Goal: Task Accomplishment & Management: Manage account settings

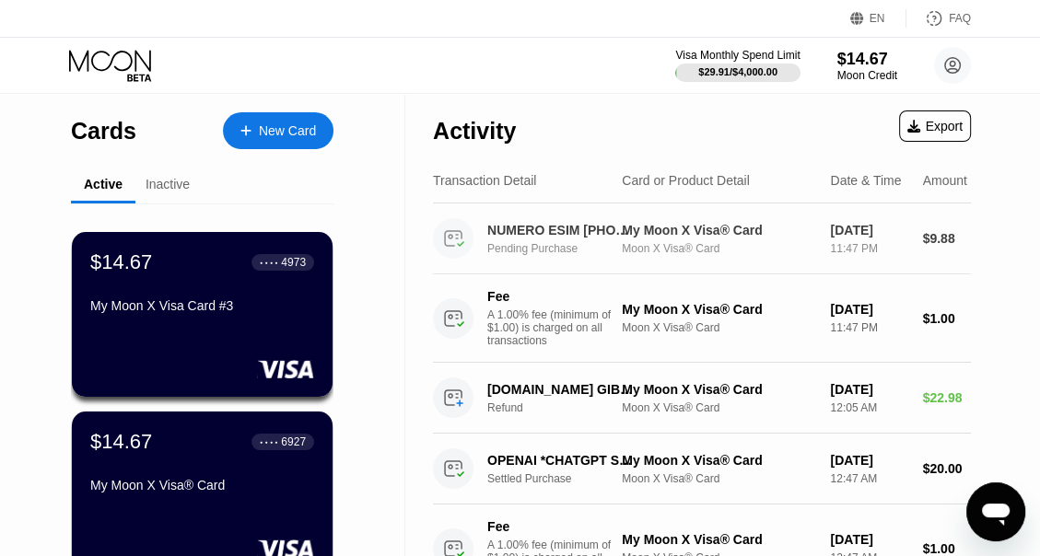
click at [632, 227] on div "My Moon X Visa® Card" at bounding box center [718, 230] width 193 height 15
click at [162, 197] on div "Inactive" at bounding box center [167, 186] width 64 height 36
click at [162, 195] on div "Inactive" at bounding box center [167, 186] width 64 height 36
click at [160, 192] on div "Inactive" at bounding box center [167, 184] width 44 height 15
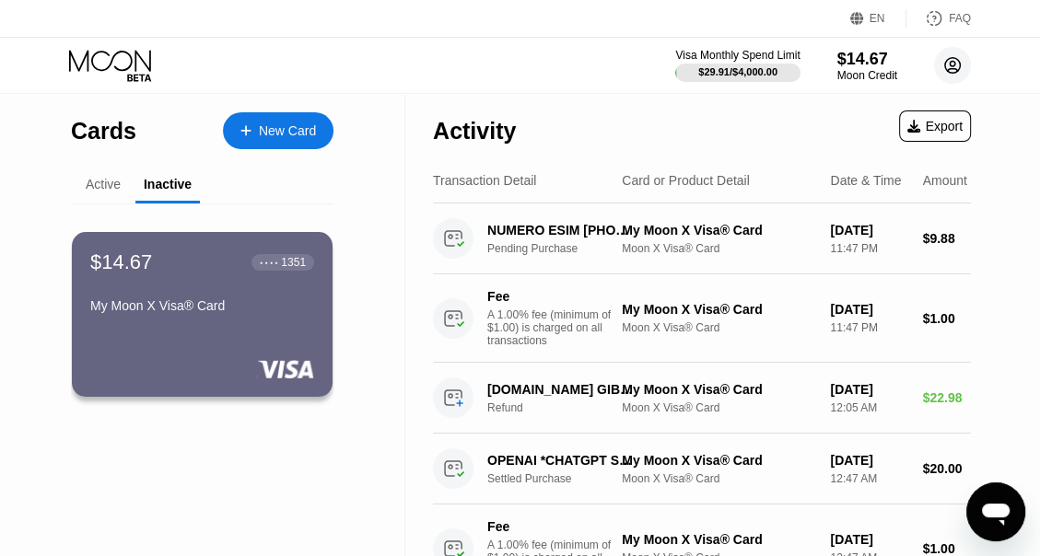
click at [967, 66] on circle at bounding box center [952, 65] width 37 height 37
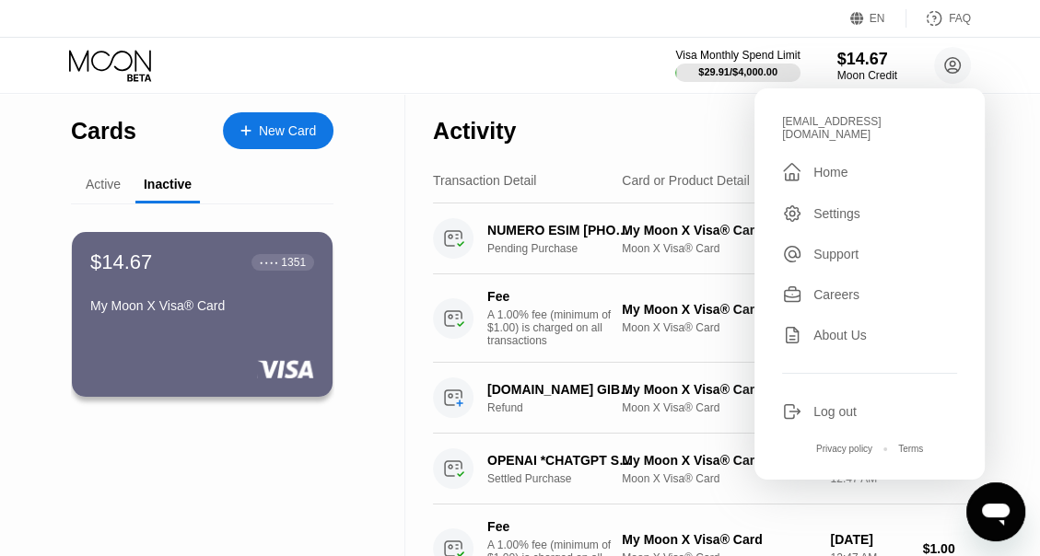
click at [842, 206] on div "Settings" at bounding box center [836, 213] width 47 height 15
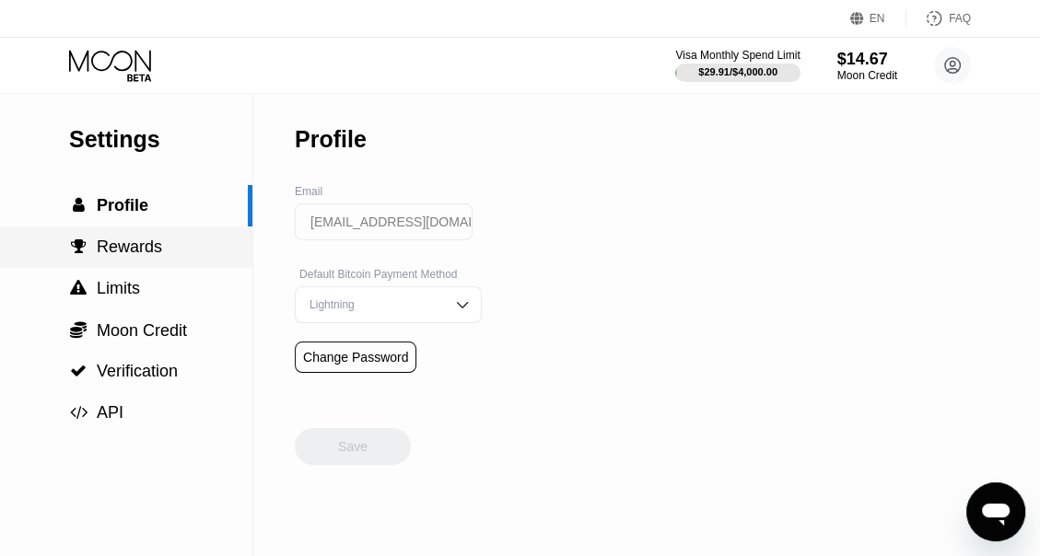
click at [148, 264] on div " Rewards" at bounding box center [126, 247] width 252 height 41
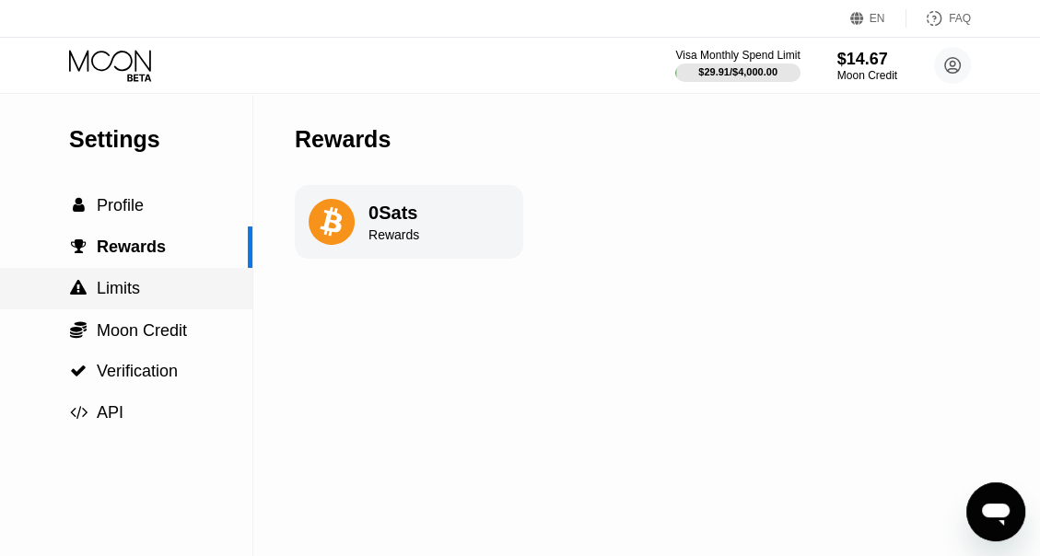
click at [156, 307] on div " Limits" at bounding box center [126, 288] width 252 height 41
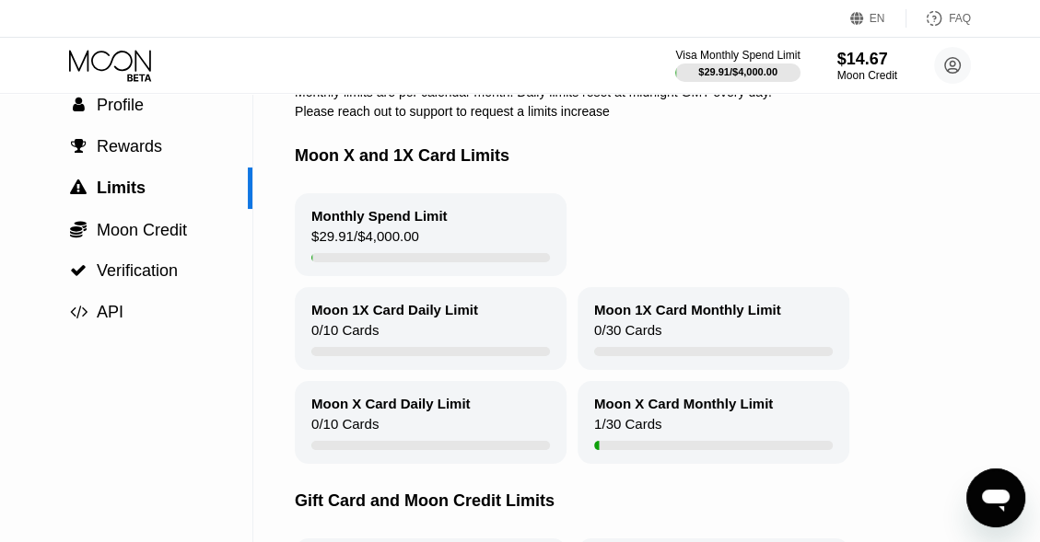
scroll to position [107, 0]
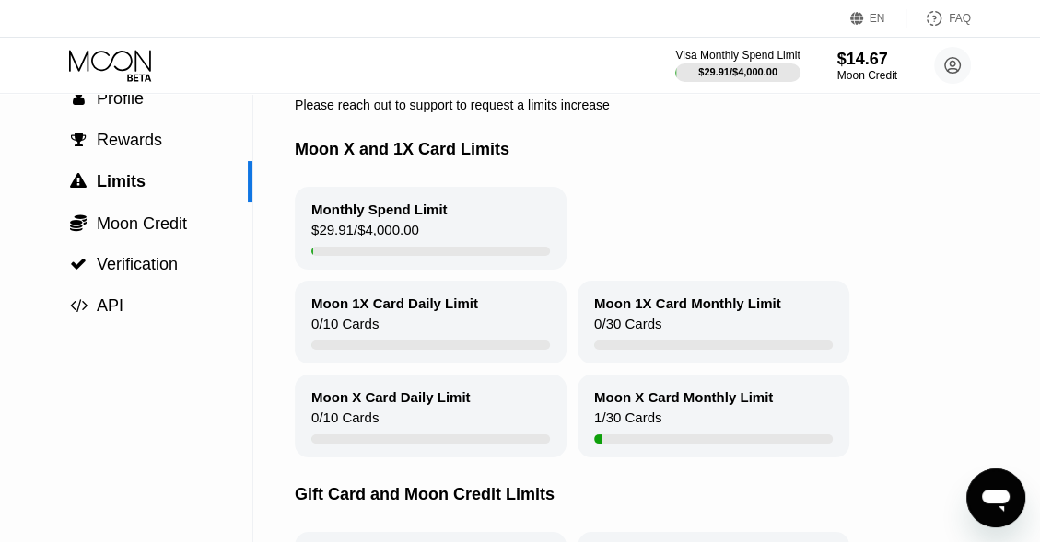
click at [422, 233] on div "Monthly Spend Limit $29.91 / $4,000.00" at bounding box center [431, 228] width 272 height 83
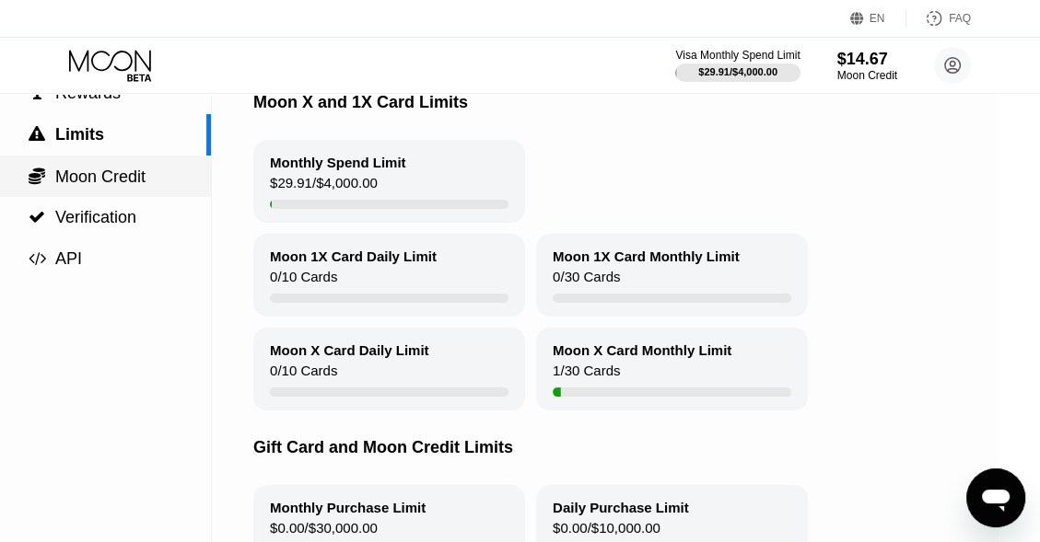
click at [49, 168] on div " Moon Credit" at bounding box center [87, 177] width 118 height 20
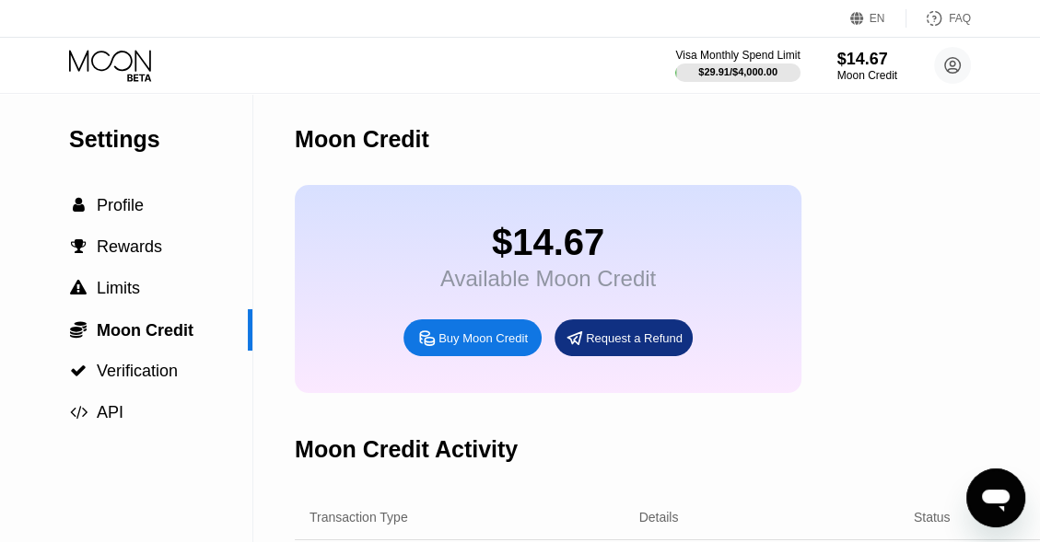
click at [952, 80] on circle at bounding box center [952, 65] width 37 height 37
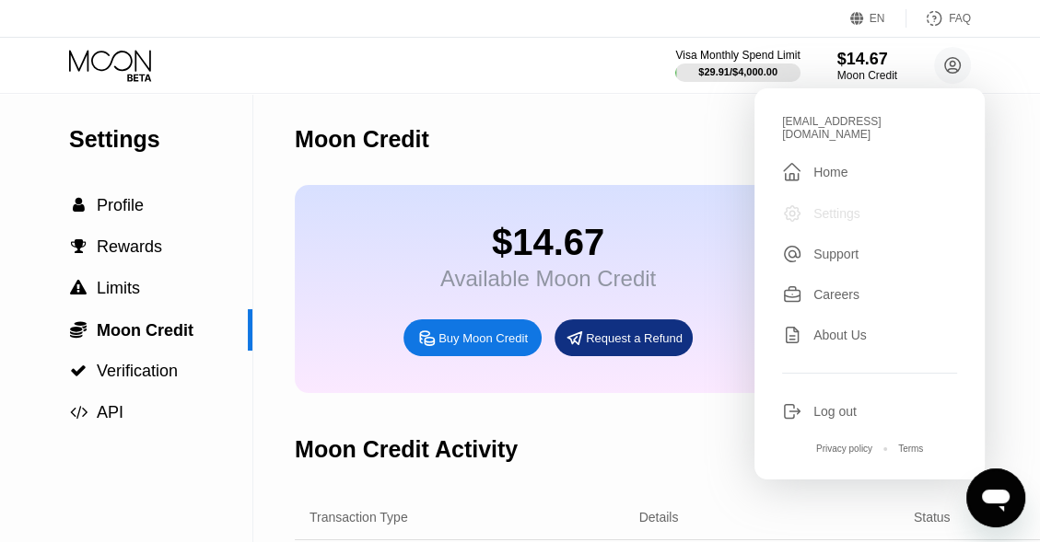
click at [850, 206] on div "Settings" at bounding box center [836, 213] width 47 height 15
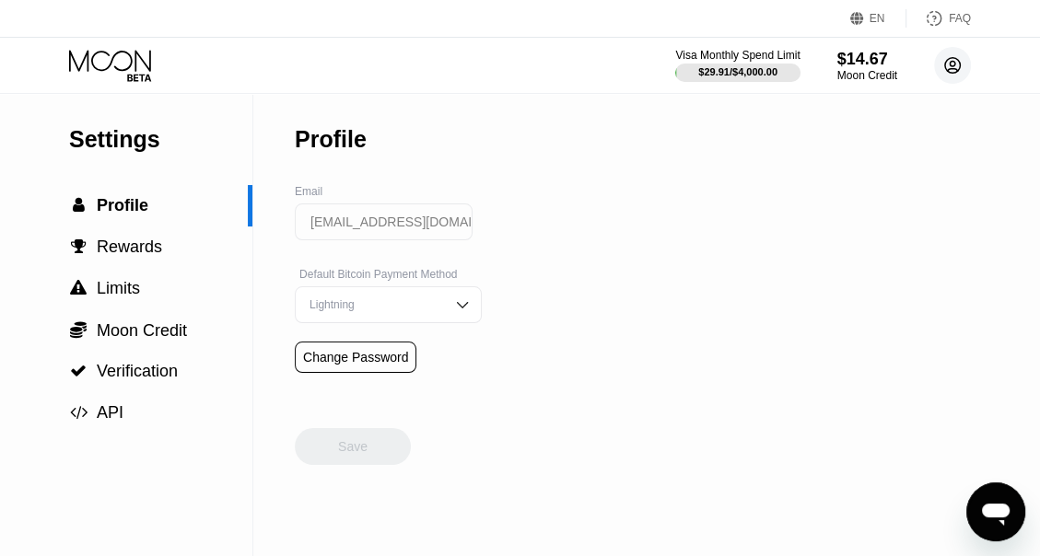
click at [939, 70] on circle at bounding box center [952, 65] width 37 height 37
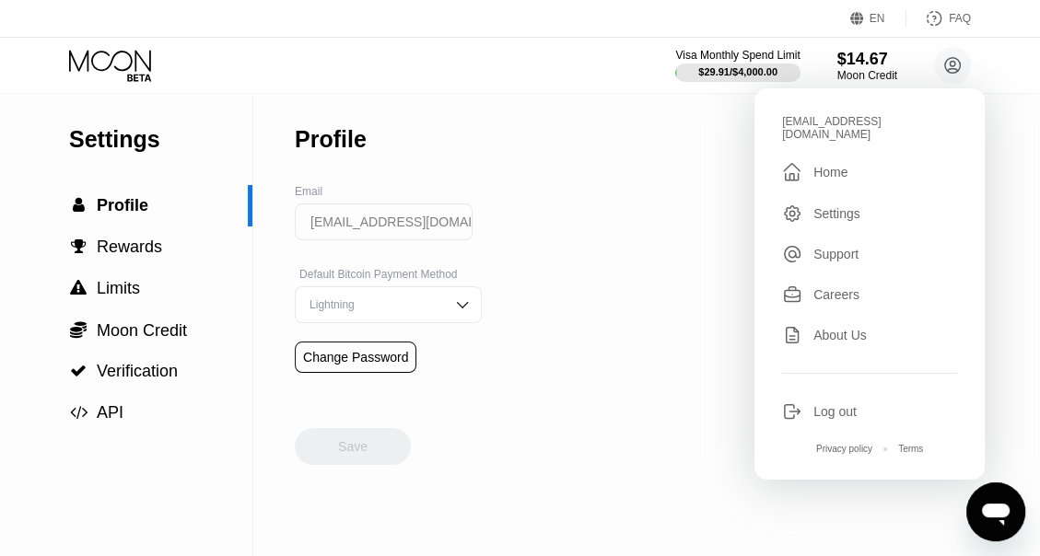
click at [802, 161] on div "" at bounding box center [797, 172] width 31 height 22
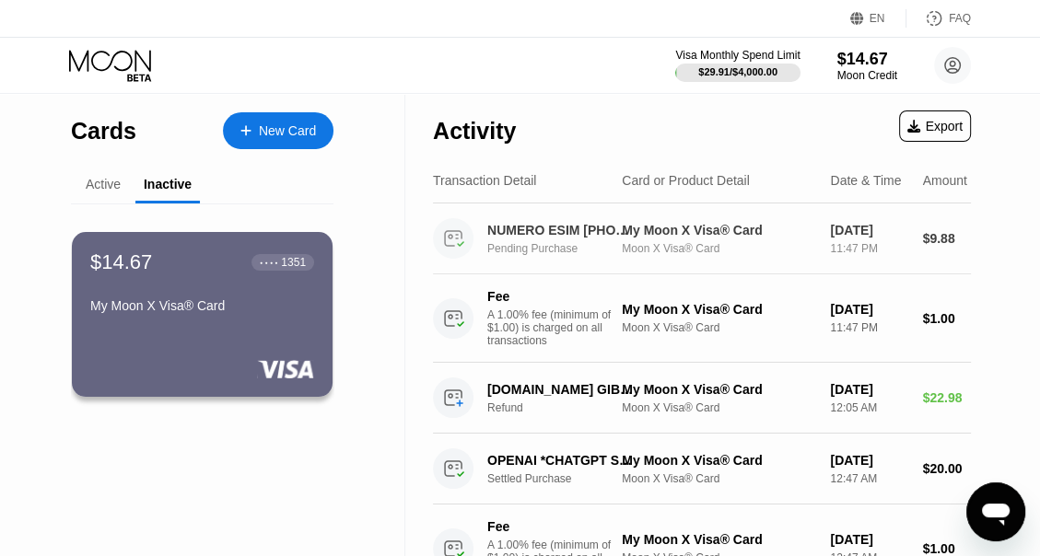
click at [546, 254] on div "Pending Purchase" at bounding box center [565, 248] width 157 height 13
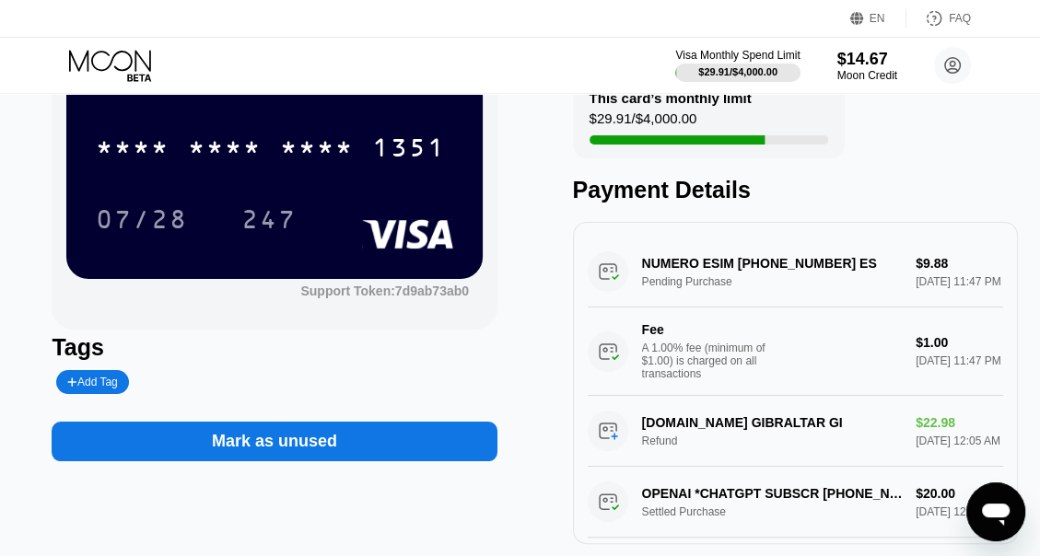
scroll to position [160, 0]
click at [668, 289] on div "NUMERO ESIM +13366662279 ES Pending Purchase $9.88 Sep 20, 2025 11:47 PM Fee A …" at bounding box center [794, 316] width 415 height 159
click at [673, 273] on div "NUMERO ESIM +13366662279 ES Pending Purchase $9.88 Sep 20, 2025 11:47 PM Fee A …" at bounding box center [794, 316] width 415 height 159
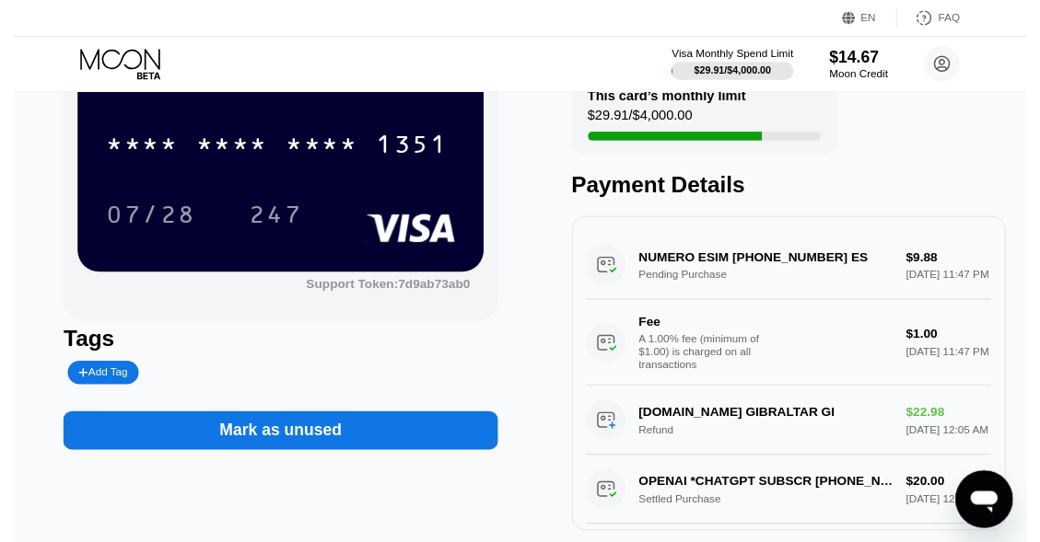
scroll to position [0, 0]
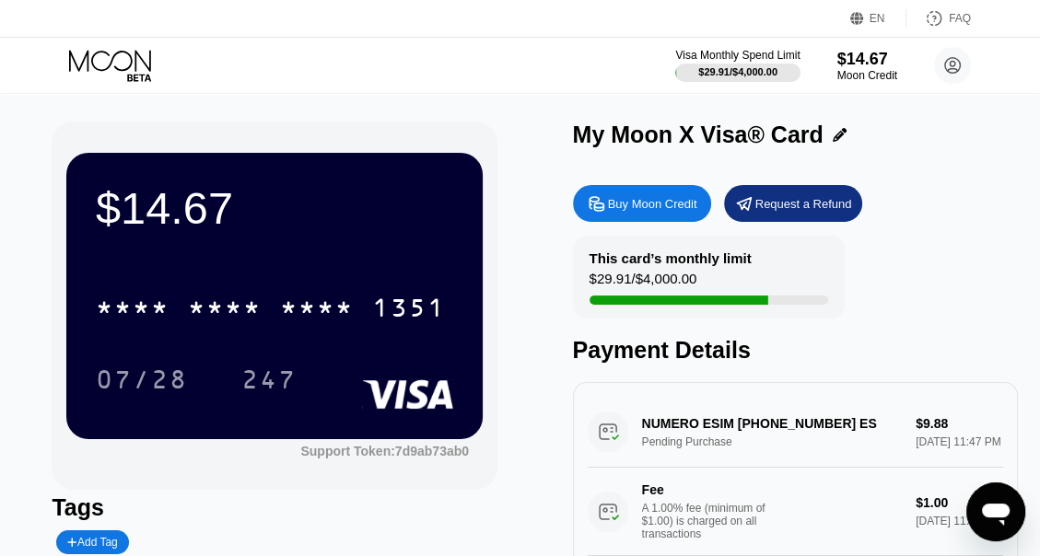
click at [843, 142] on div "My Moon X Visa® Card" at bounding box center [795, 135] width 445 height 27
click at [842, 142] on div "My Moon X Visa® Card" at bounding box center [795, 135] width 445 height 27
click at [836, 140] on icon at bounding box center [839, 135] width 14 height 14
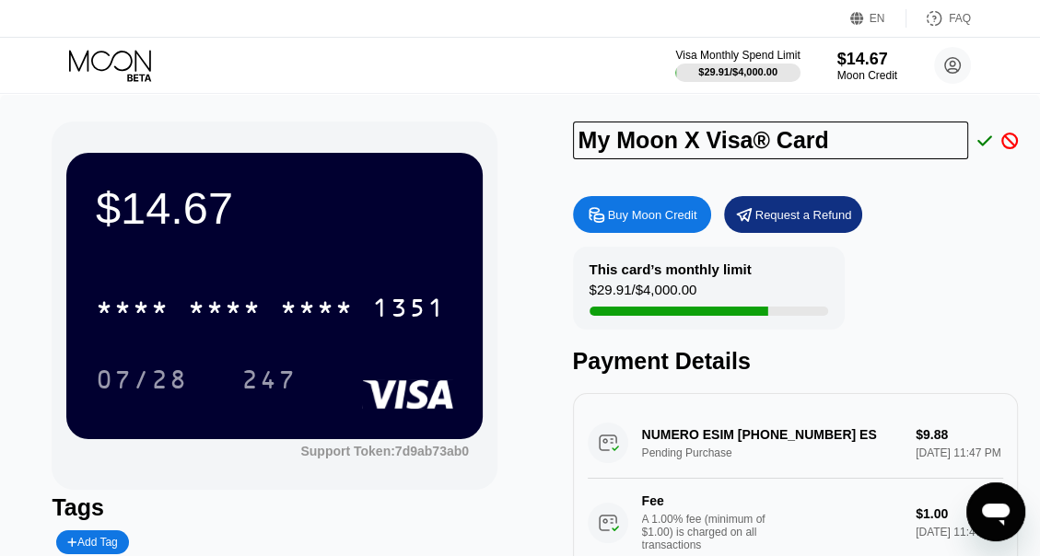
click at [825, 138] on input "My Moon X Visa® Card" at bounding box center [770, 141] width 395 height 38
click at [982, 133] on div at bounding box center [795, 141] width 445 height 38
click at [983, 144] on icon at bounding box center [984, 140] width 15 height 10
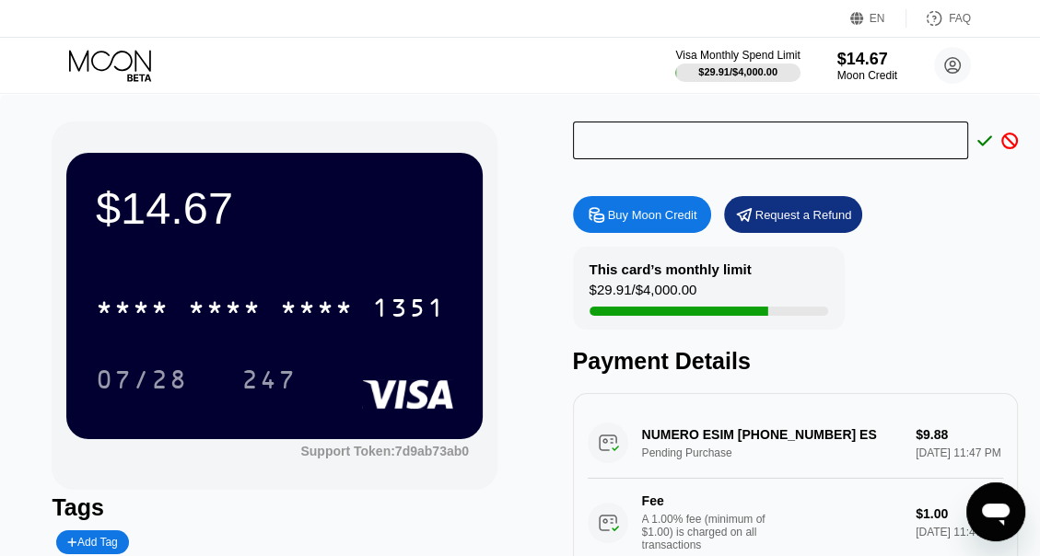
click at [1005, 141] on icon at bounding box center [1009, 141] width 17 height 17
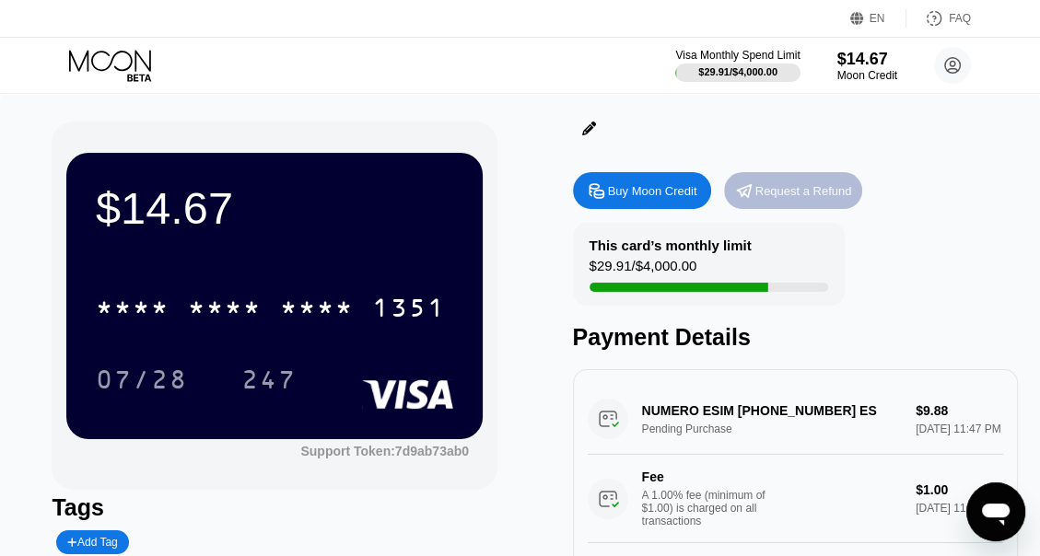
click at [818, 186] on div "Request a Refund" at bounding box center [803, 191] width 97 height 16
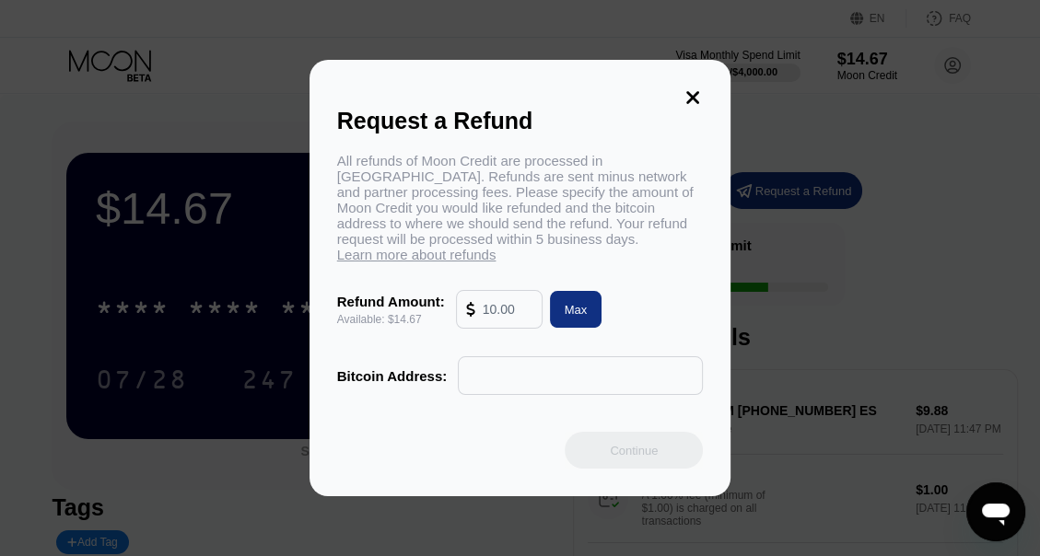
click at [695, 100] on icon at bounding box center [692, 97] width 20 height 20
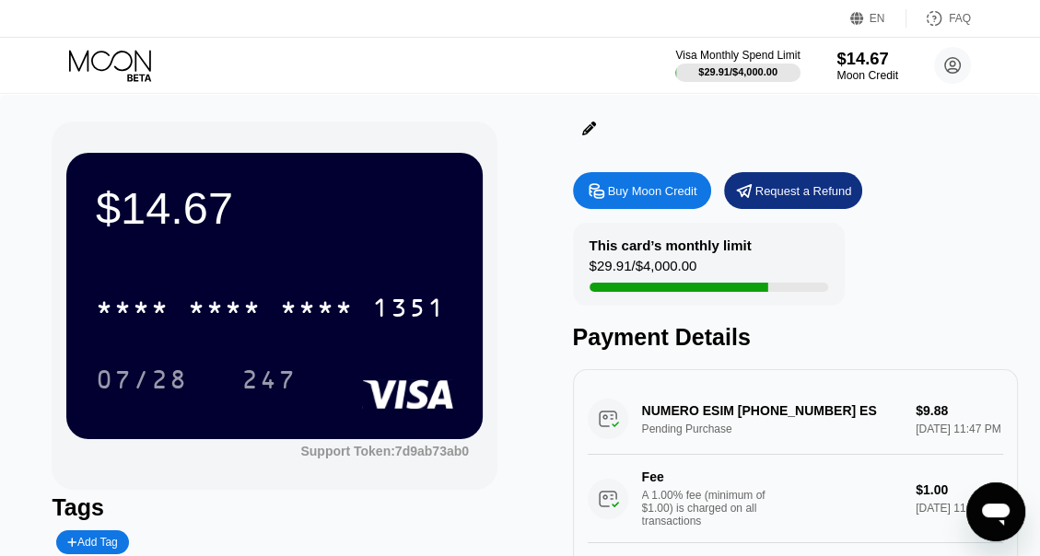
click at [867, 77] on div "Moon Credit" at bounding box center [867, 75] width 62 height 13
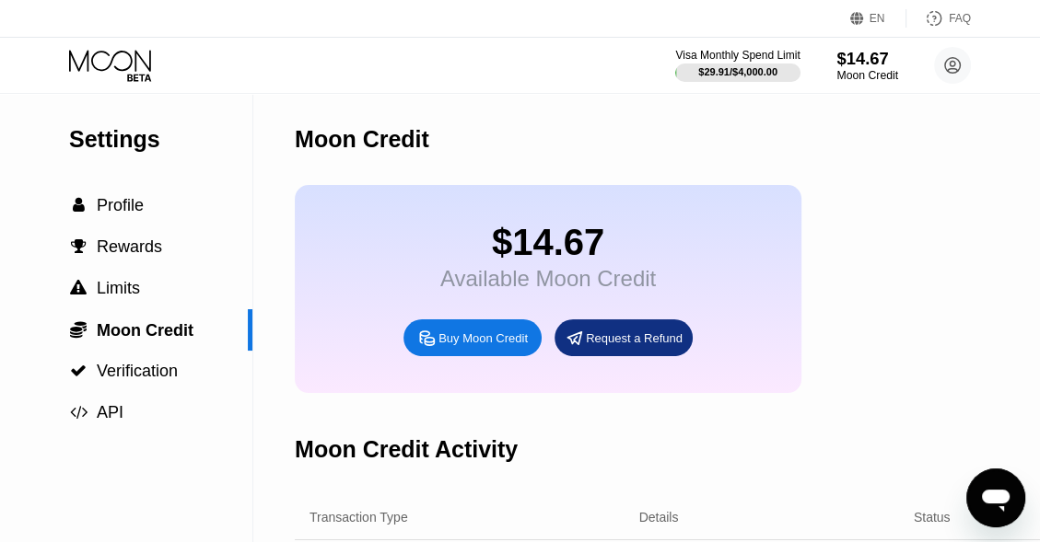
click at [867, 77] on div "Moon Credit" at bounding box center [867, 75] width 62 height 13
click at [90, 298] on div " Limits" at bounding box center [104, 288] width 71 height 19
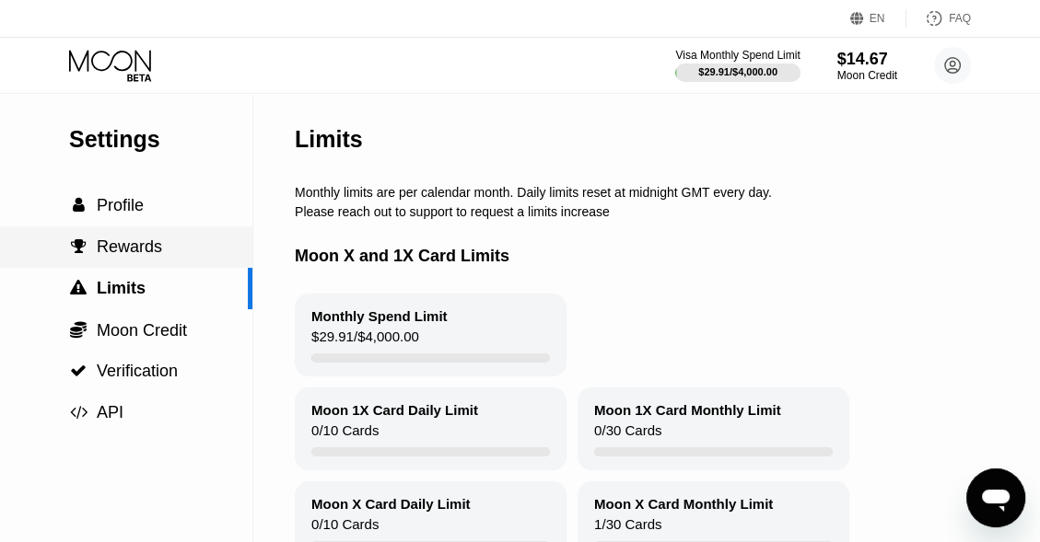
click at [135, 256] on span "Rewards" at bounding box center [129, 247] width 65 height 18
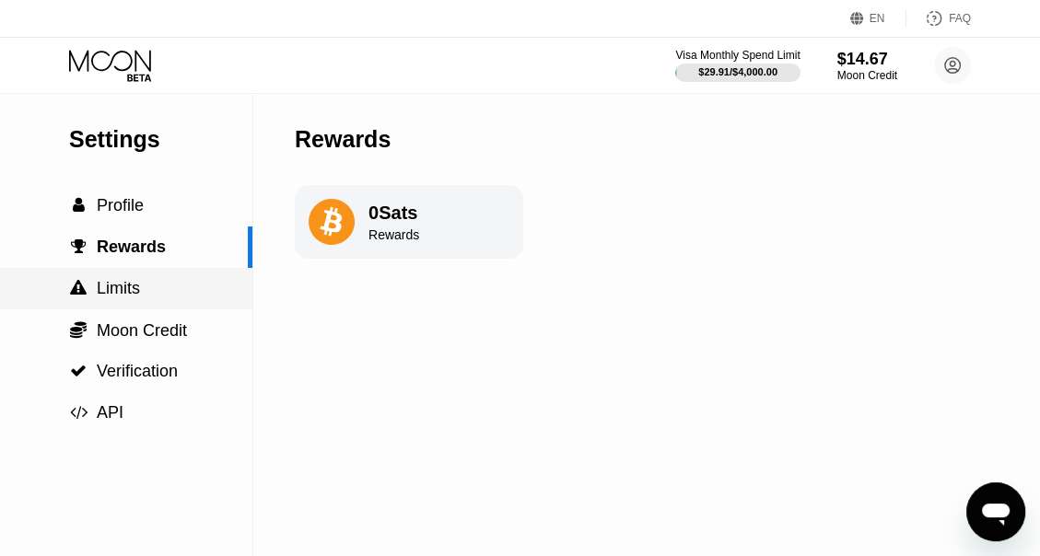
click at [136, 283] on span "Limits" at bounding box center [118, 288] width 43 height 18
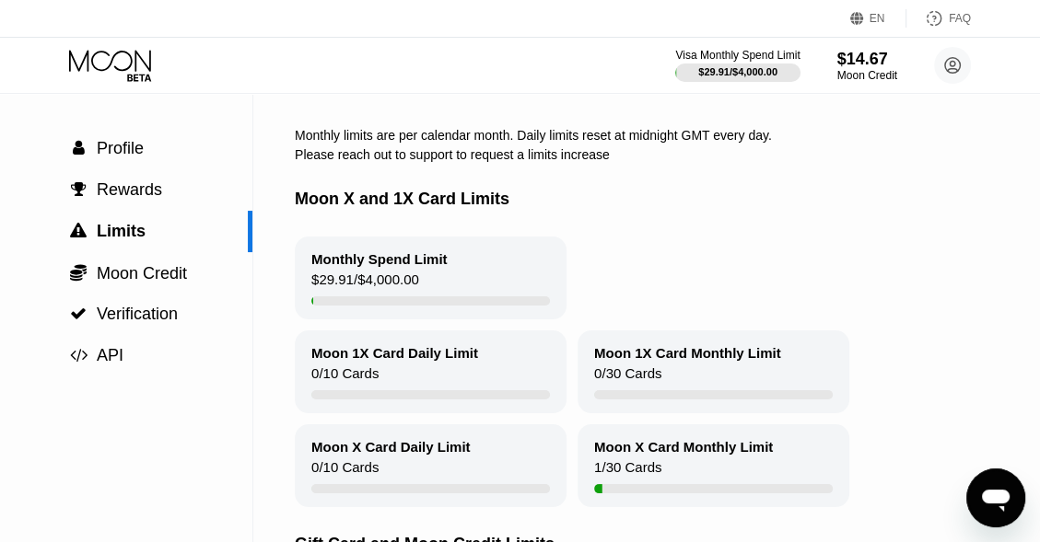
scroll to position [58, 0]
click at [717, 481] on div "Moon X Card Monthly Limit 1 / 30 Cards" at bounding box center [713, 465] width 272 height 83
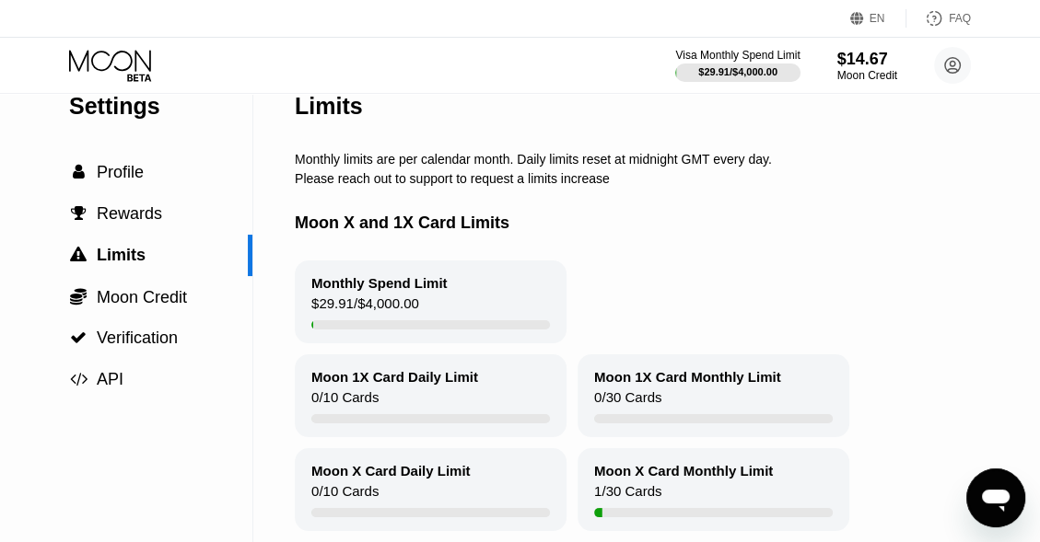
scroll to position [0, 0]
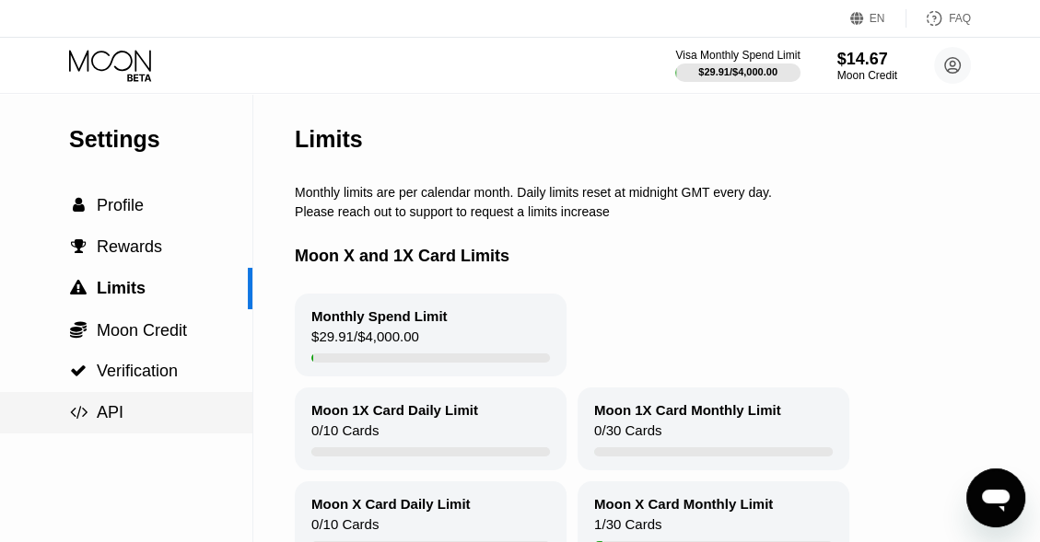
click at [123, 423] on div " API" at bounding box center [126, 412] width 252 height 19
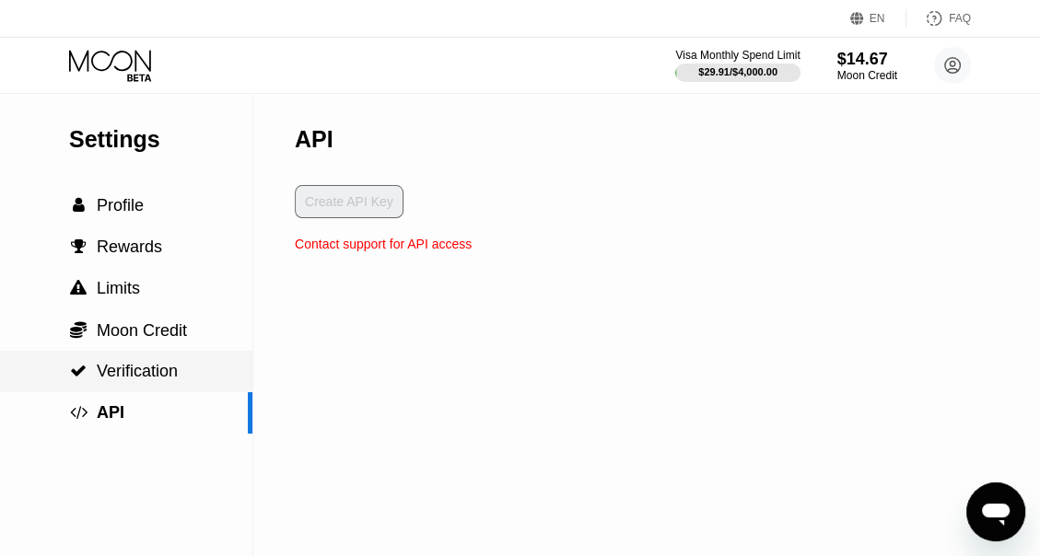
click at [171, 361] on div " Verification" at bounding box center [126, 371] width 252 height 41
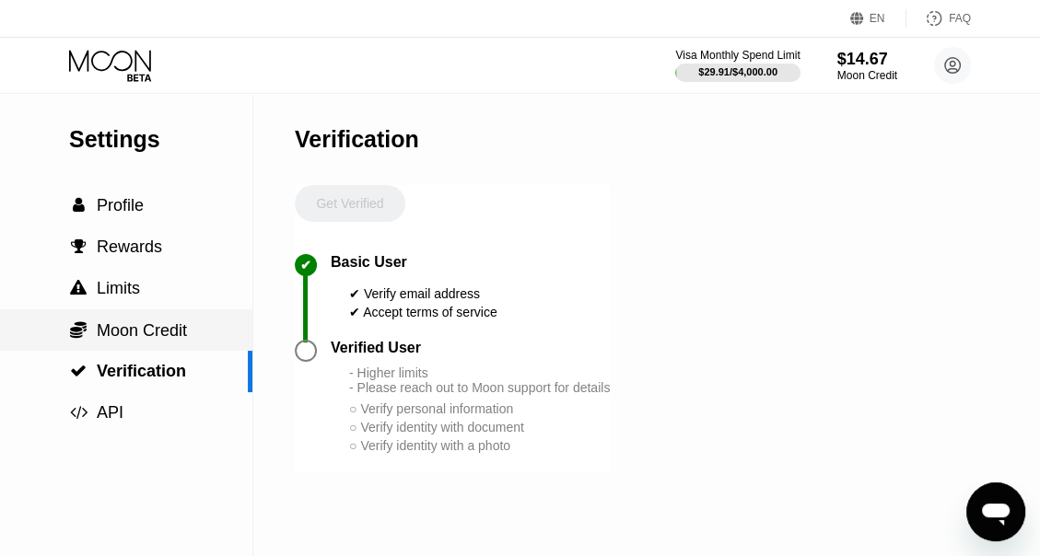
click at [179, 322] on span "Moon Credit" at bounding box center [142, 330] width 90 height 18
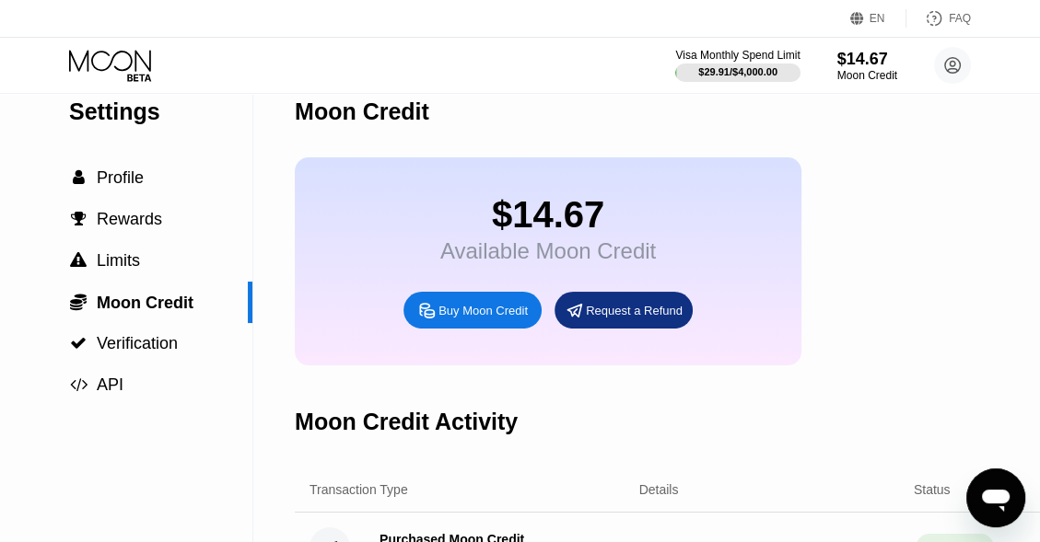
scroll to position [23, 0]
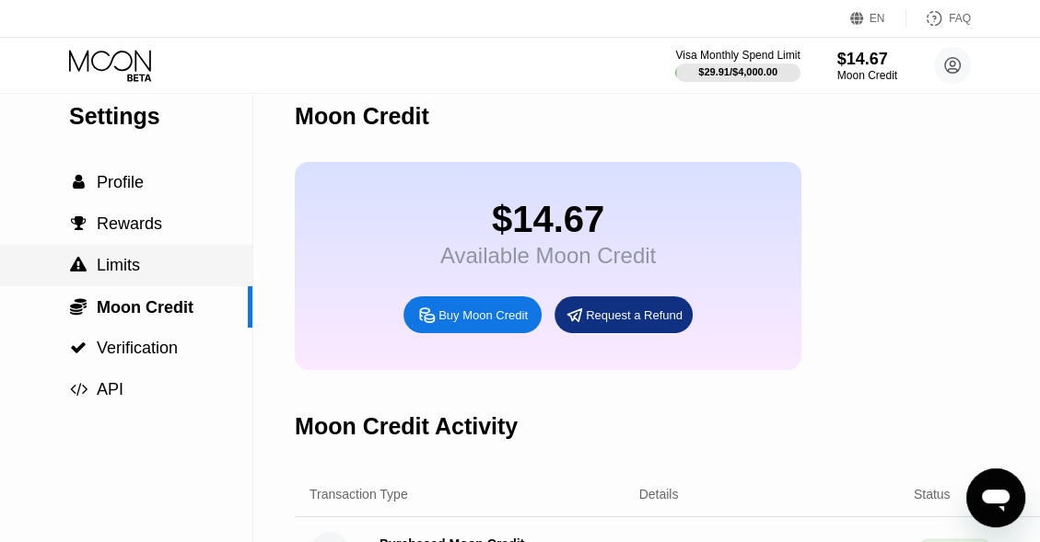
click at [192, 271] on div " Limits" at bounding box center [126, 265] width 252 height 19
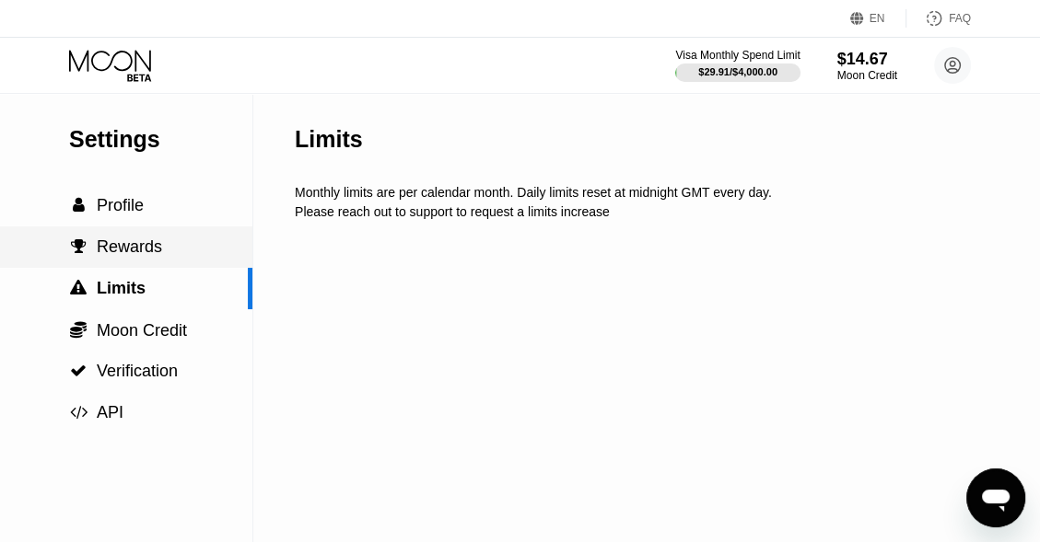
click at [159, 245] on div " Rewards" at bounding box center [126, 247] width 252 height 19
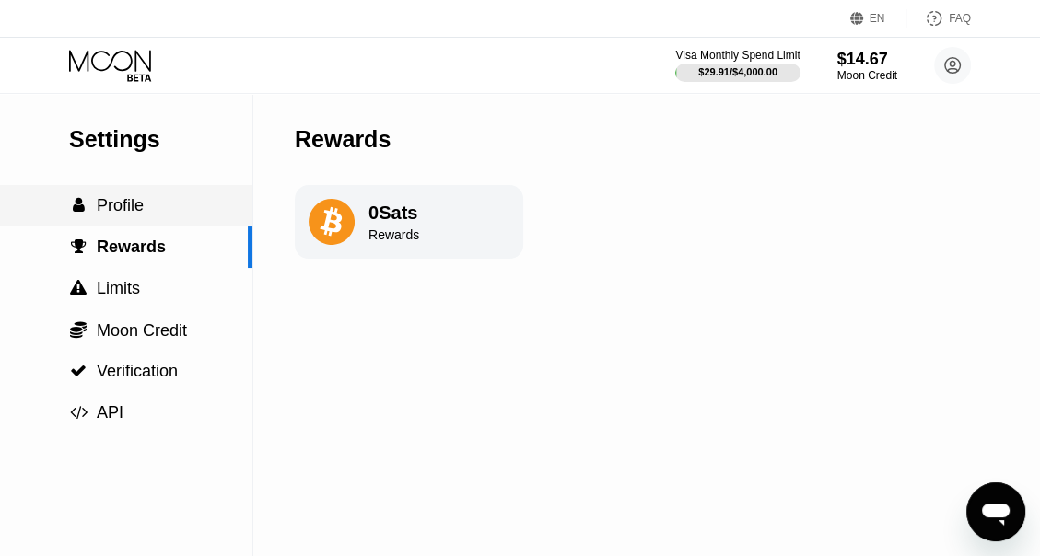
click at [147, 213] on div " Profile" at bounding box center [126, 205] width 252 height 19
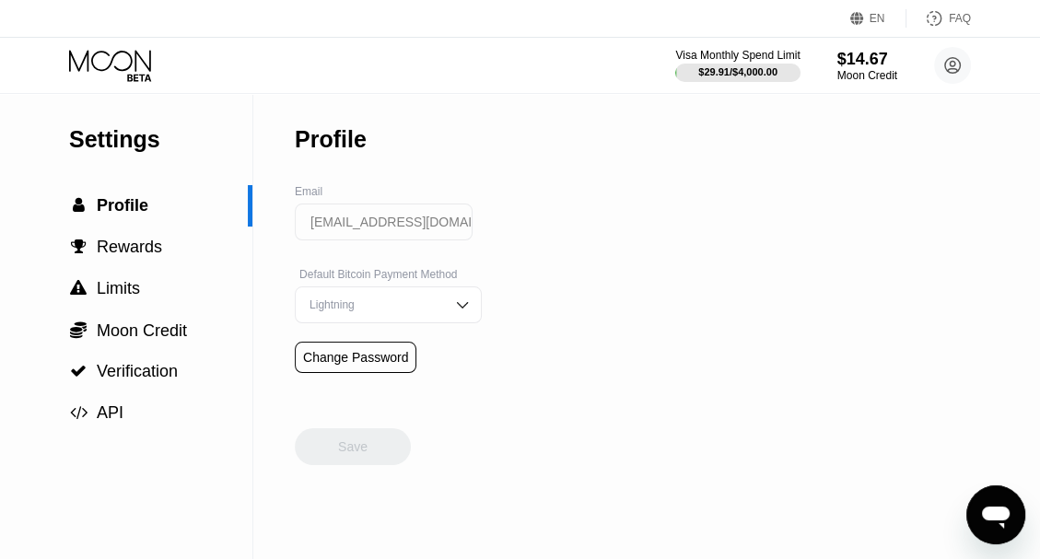
click at [96, 55] on icon at bounding box center [112, 66] width 86 height 32
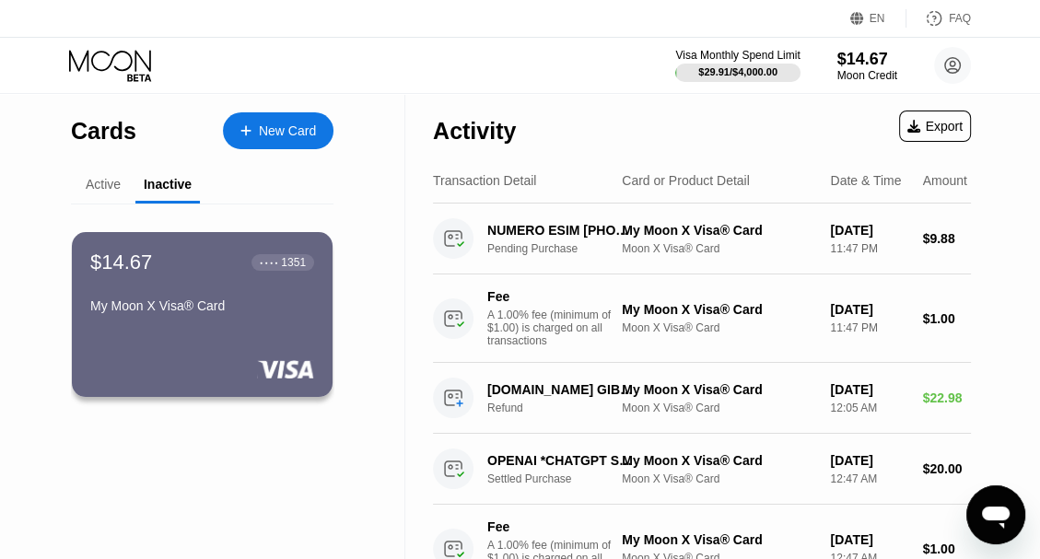
click at [275, 265] on div "● ● ● ●" at bounding box center [269, 263] width 18 height 6
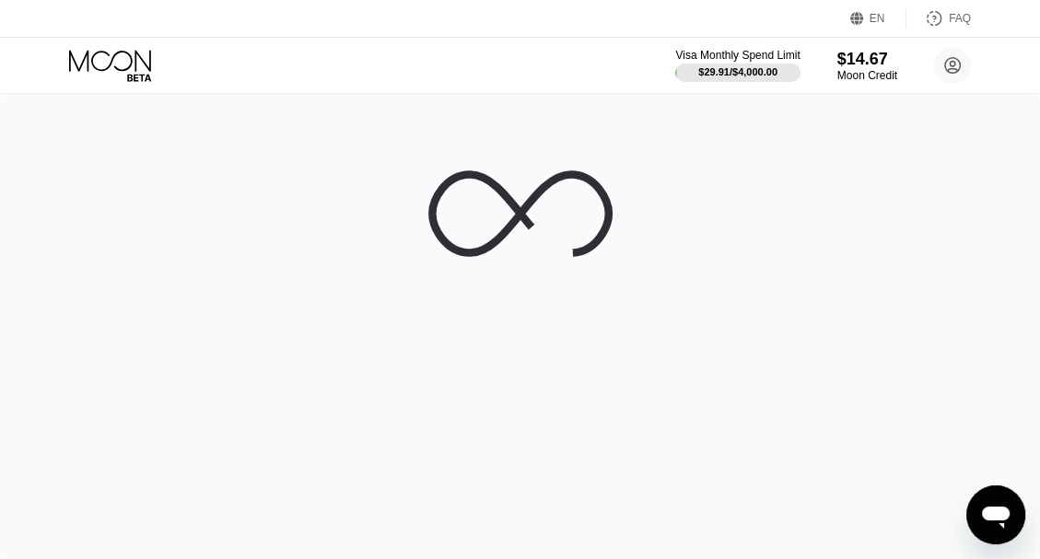
click at [80, 173] on div at bounding box center [520, 326] width 1040 height 465
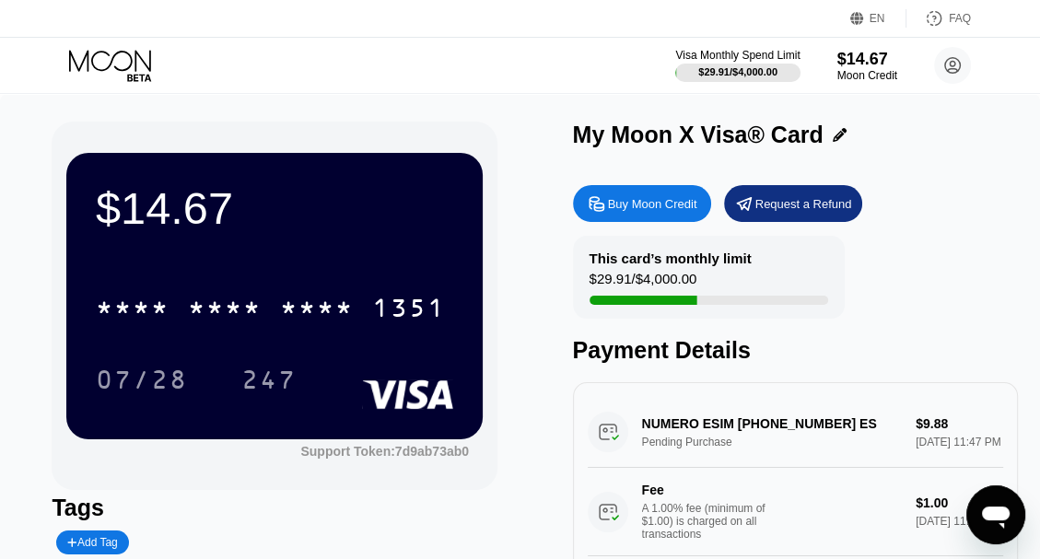
click at [128, 309] on div "* * * *" at bounding box center [133, 310] width 74 height 29
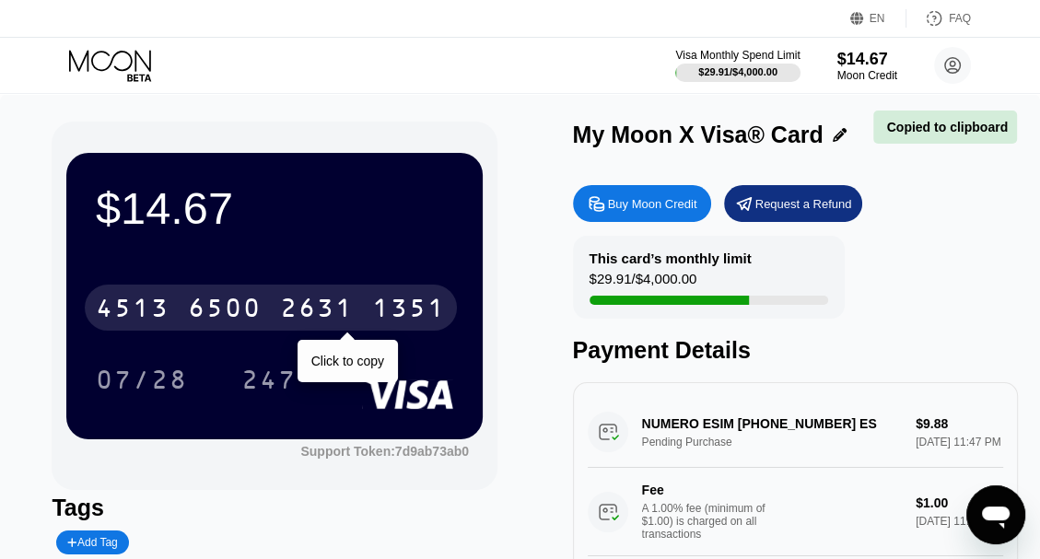
click at [341, 365] on div "07/28 247" at bounding box center [274, 379] width 357 height 46
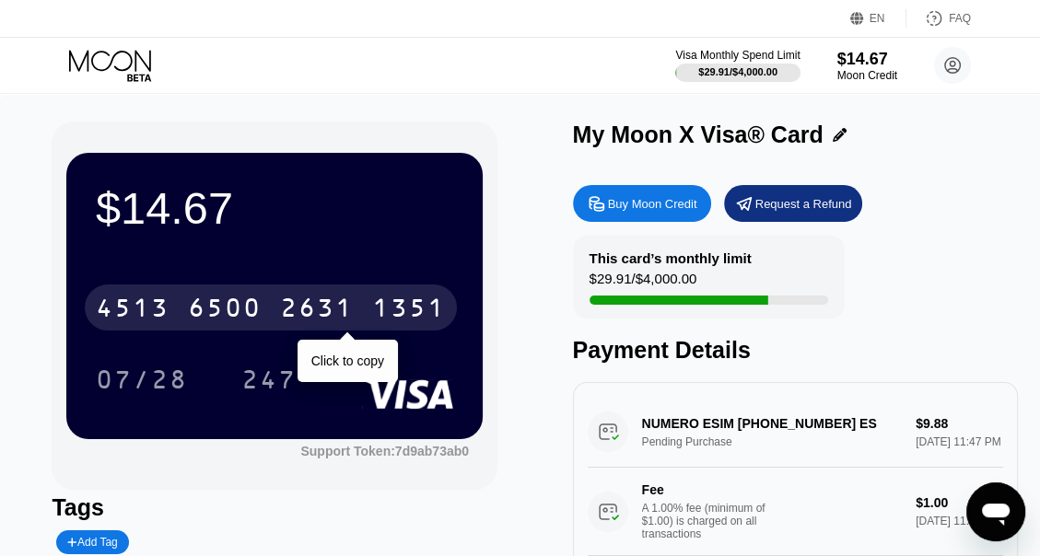
click at [360, 300] on div "4513 6500 2631 1351" at bounding box center [271, 308] width 372 height 46
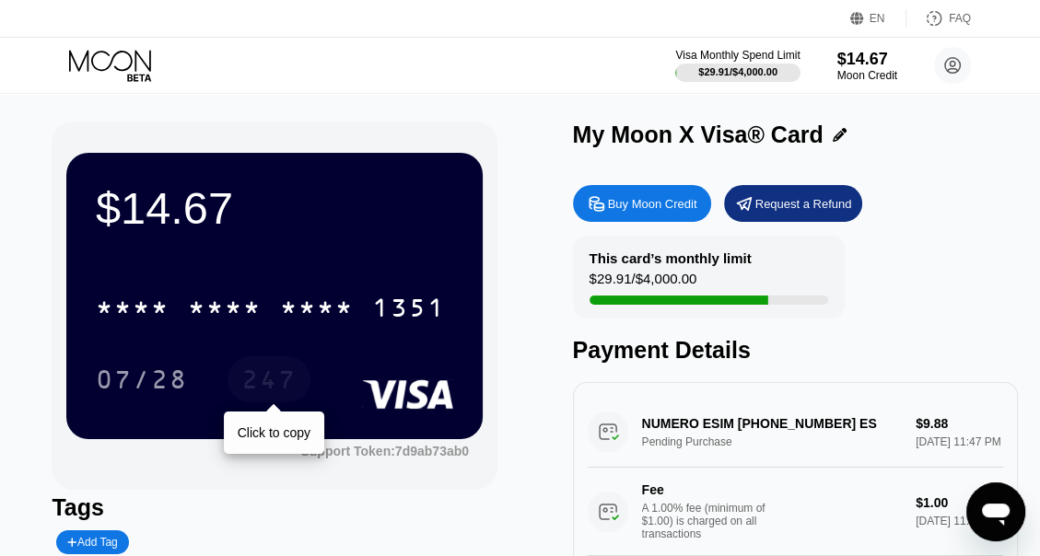
click at [273, 395] on div "247" at bounding box center [268, 381] width 55 height 29
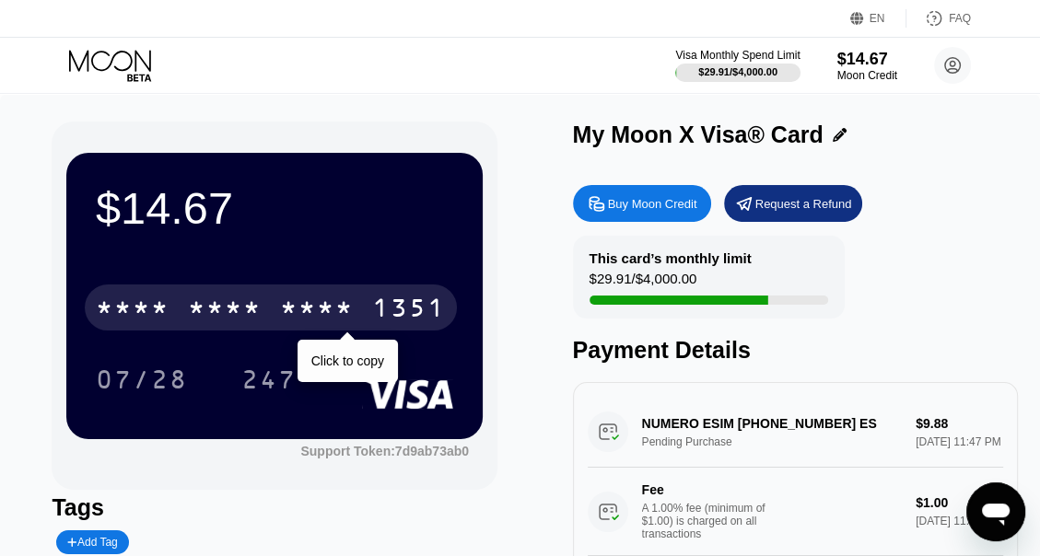
click at [374, 291] on div "* * * * * * * * * * * * 1351" at bounding box center [271, 308] width 372 height 46
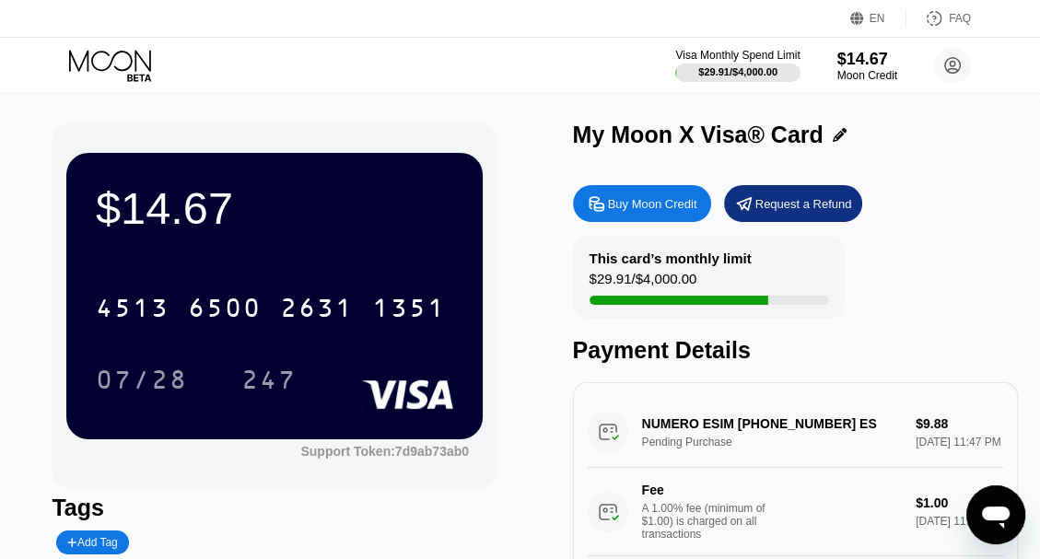
click at [185, 308] on div "4513 6500 2631 1351" at bounding box center [271, 308] width 372 height 46
click at [96, 52] on icon at bounding box center [110, 60] width 82 height 21
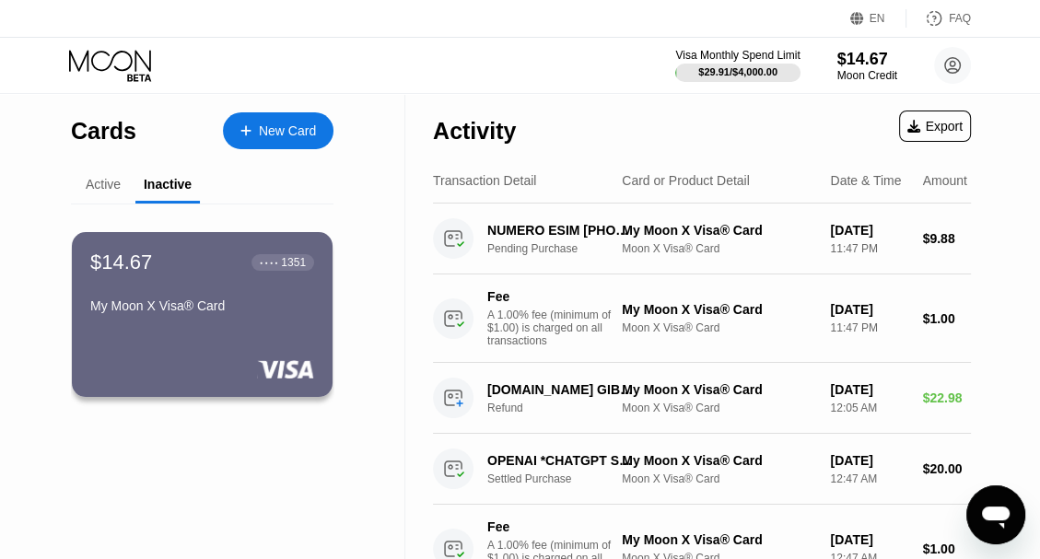
click at [91, 186] on div "Active" at bounding box center [103, 184] width 35 height 15
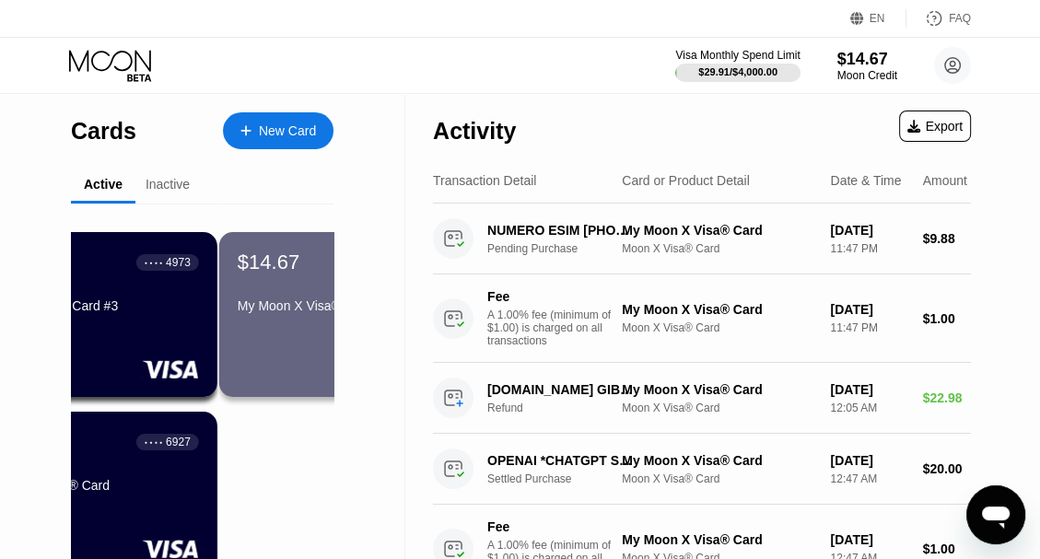
click at [100, 182] on div "Active" at bounding box center [103, 184] width 39 height 15
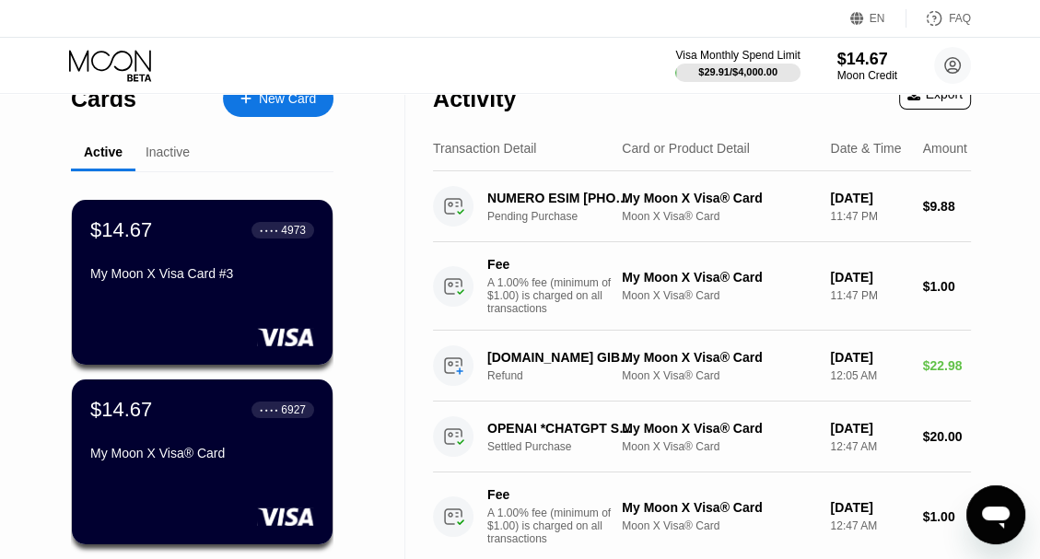
scroll to position [67, 0]
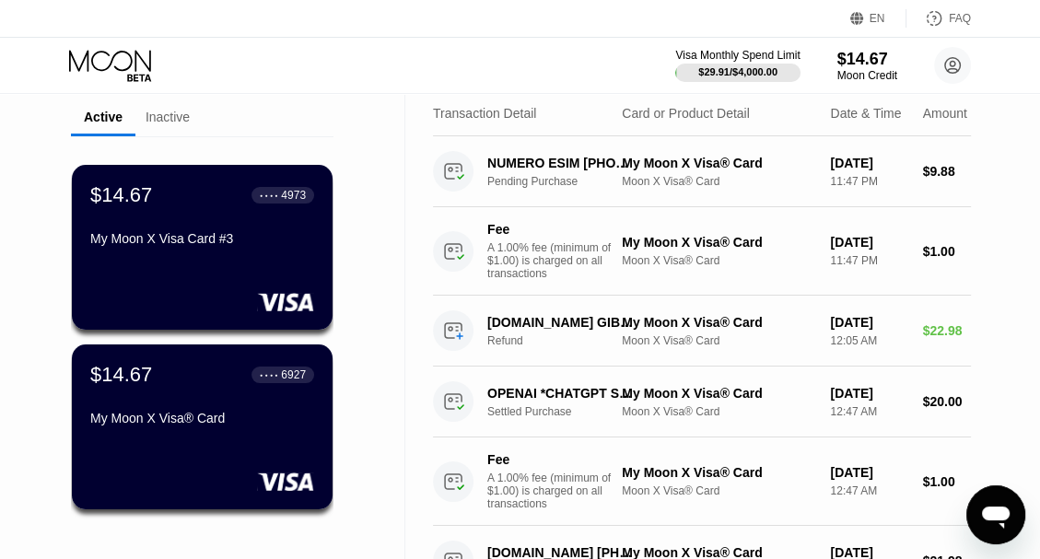
click at [131, 191] on div "$14.67" at bounding box center [121, 195] width 62 height 24
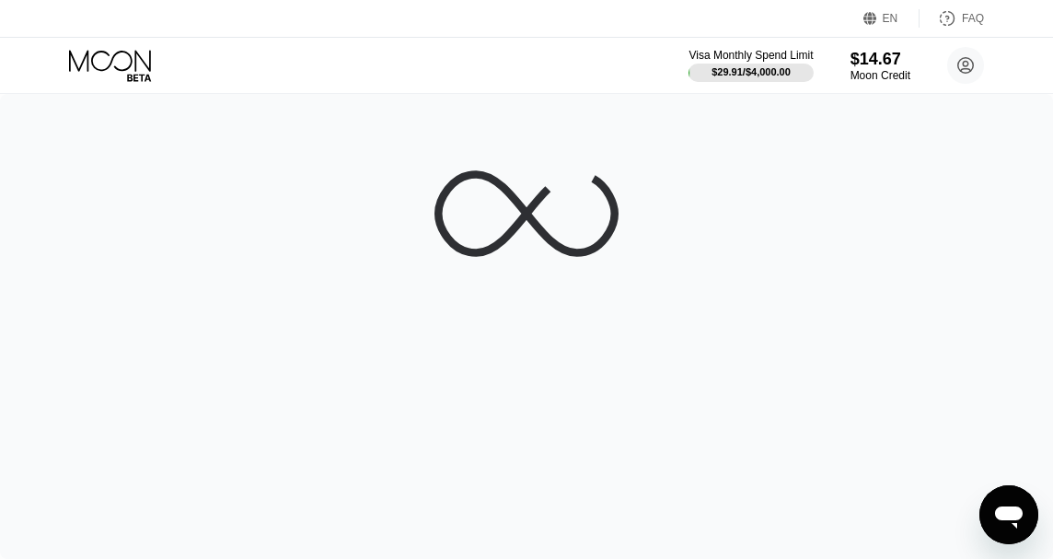
click at [206, 204] on div at bounding box center [526, 326] width 1053 height 465
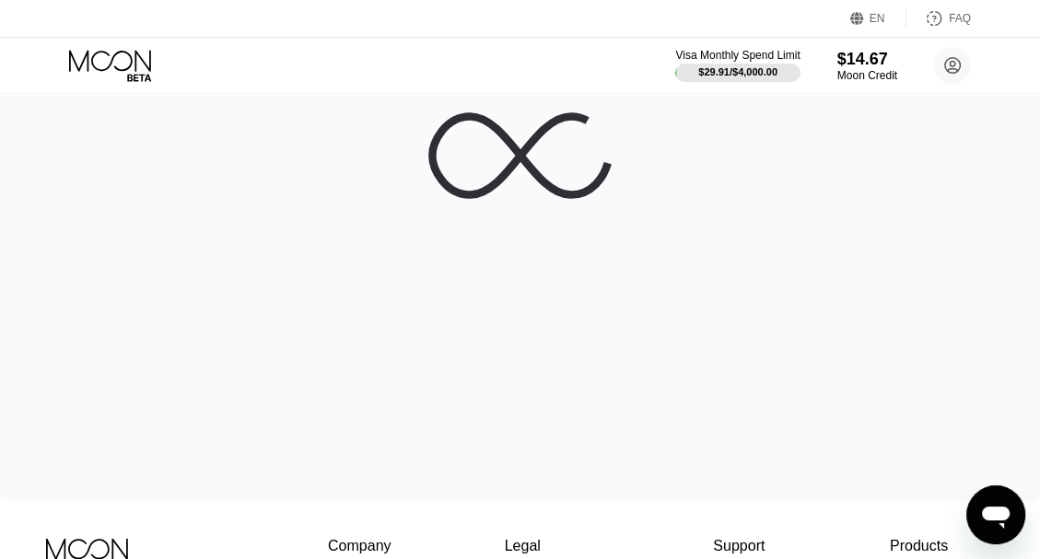
scroll to position [59, 0]
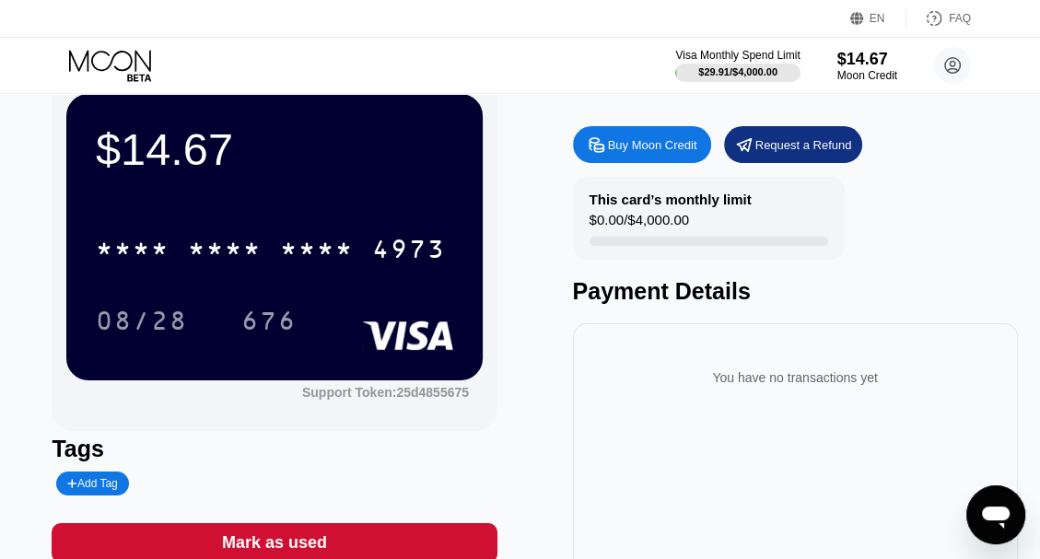
click at [165, 253] on div "* * * *" at bounding box center [133, 251] width 74 height 29
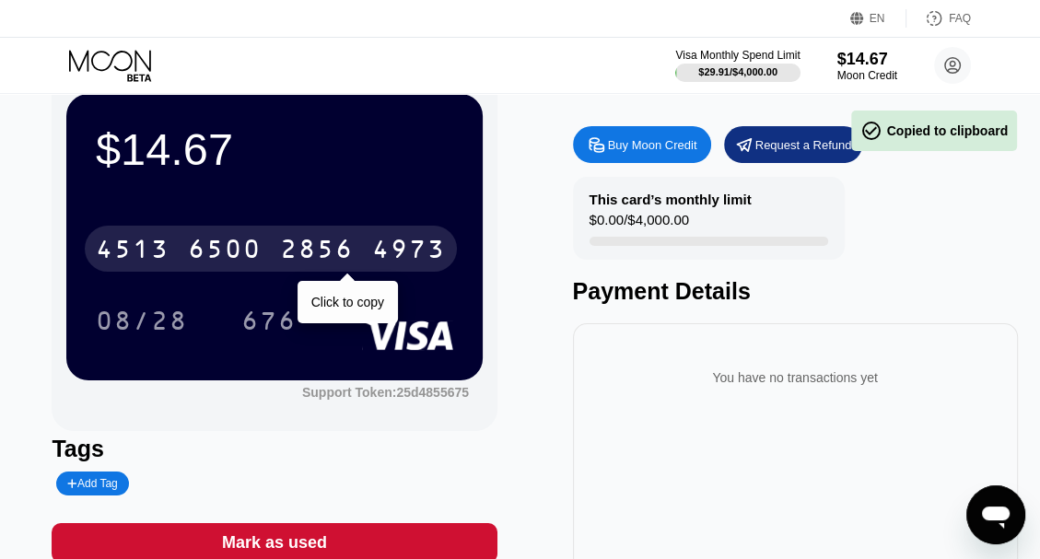
click at [323, 308] on div "676" at bounding box center [282, 320] width 83 height 46
click at [195, 247] on div "6500" at bounding box center [225, 251] width 74 height 29
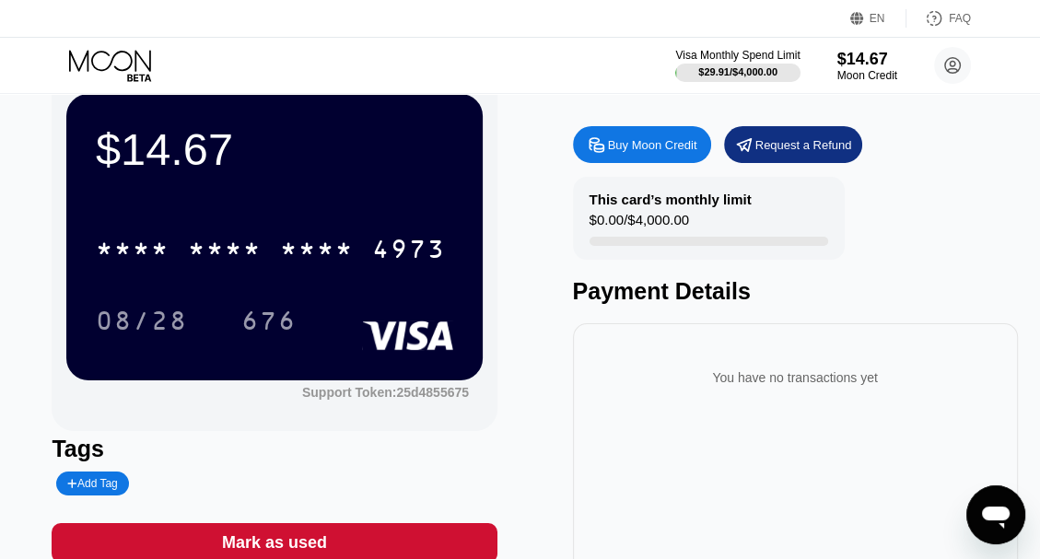
click at [124, 332] on div "08/28" at bounding box center [142, 322] width 92 height 29
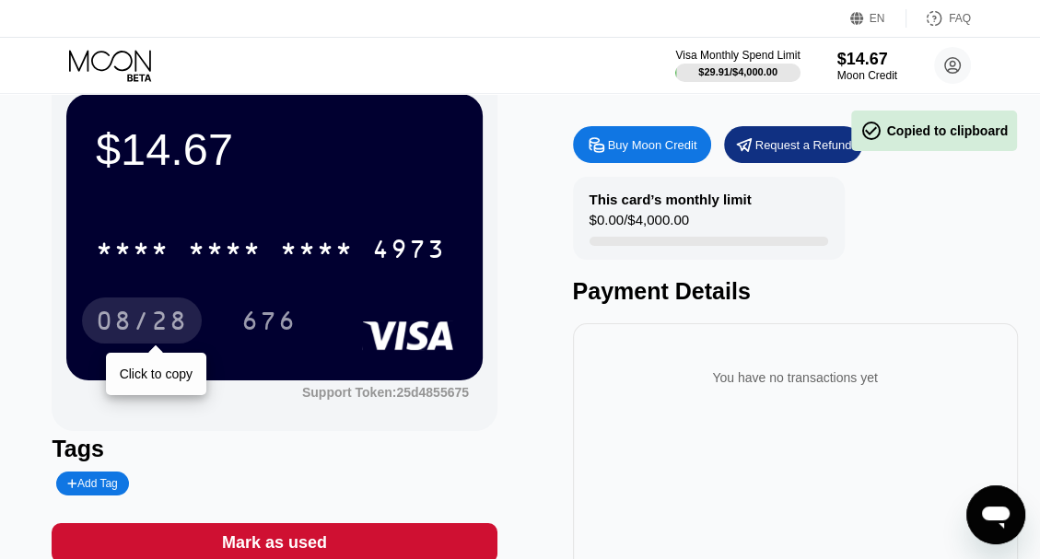
click at [118, 328] on div "08/28" at bounding box center [142, 322] width 92 height 29
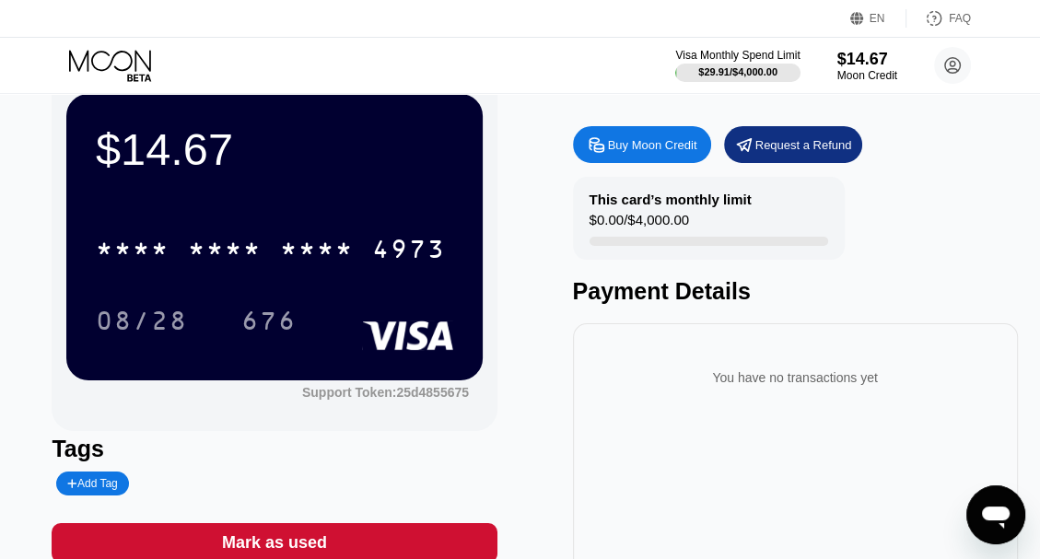
click at [256, 310] on div "676" at bounding box center [268, 322] width 55 height 29
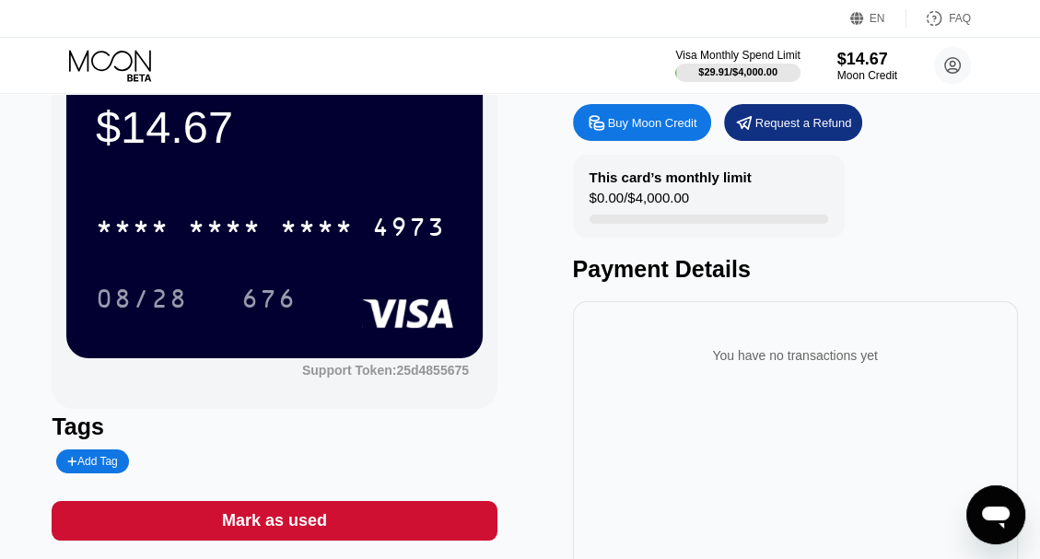
scroll to position [80, 0]
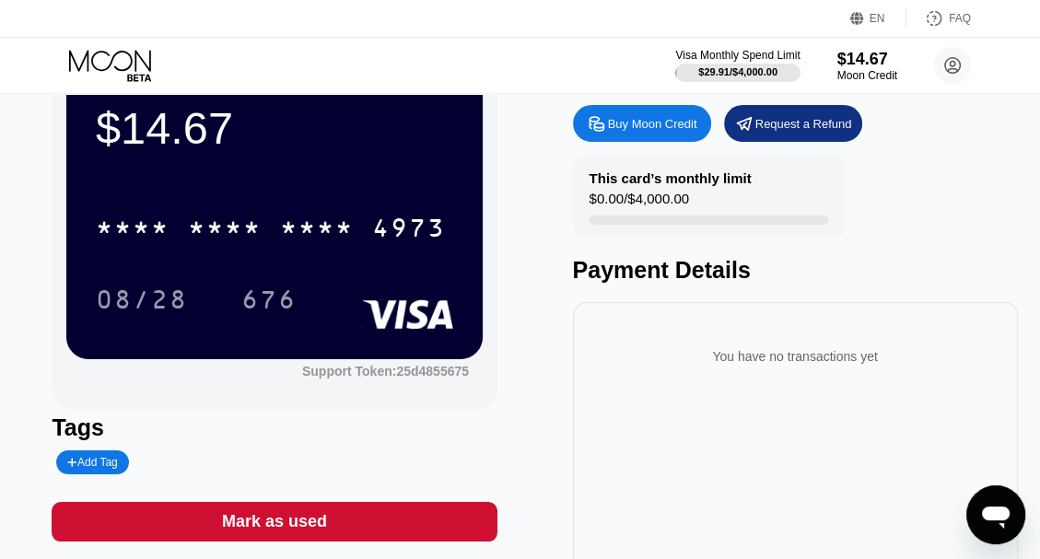
click at [143, 231] on div "* * * *" at bounding box center [133, 229] width 74 height 29
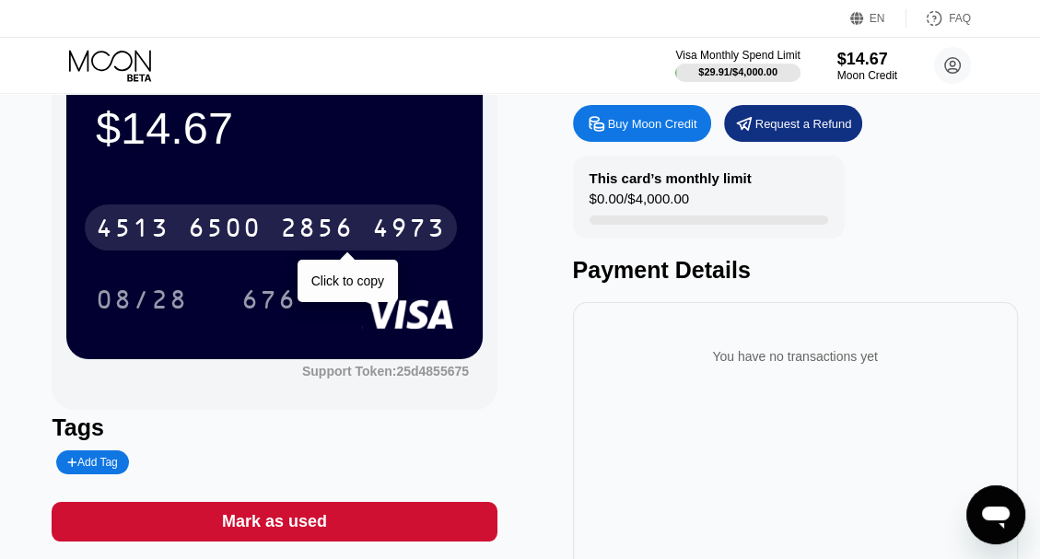
click at [193, 232] on div "6500" at bounding box center [225, 229] width 74 height 29
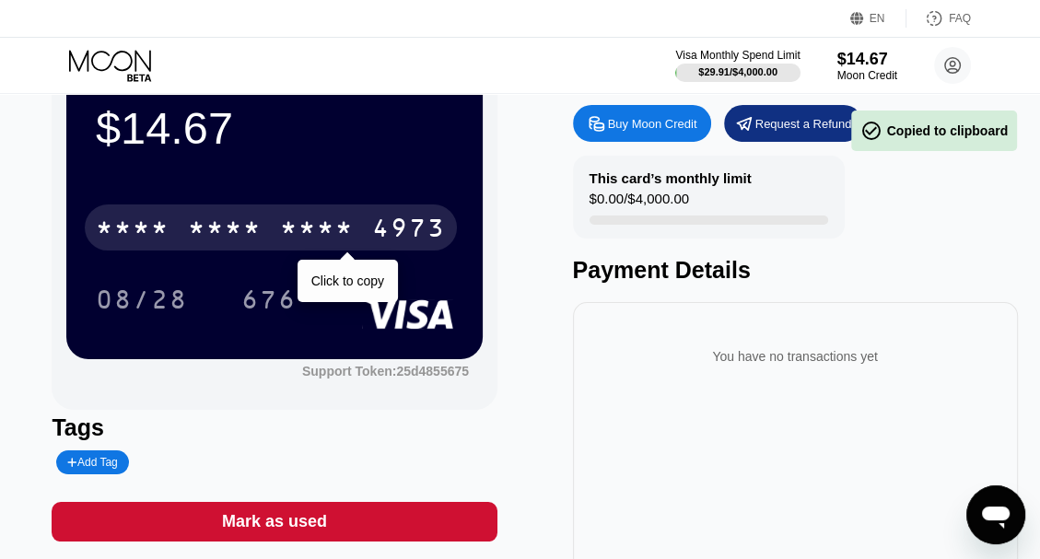
click at [192, 212] on div "* * * * * * * * * * * * 4973" at bounding box center [271, 227] width 372 height 46
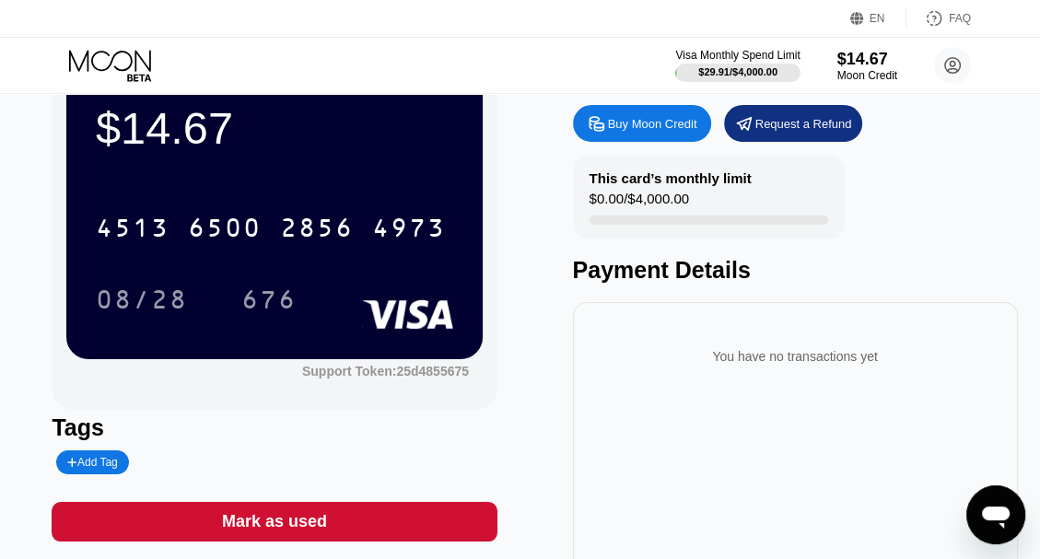
click at [204, 221] on div "6500" at bounding box center [225, 229] width 74 height 29
click at [156, 228] on div "* * * *" at bounding box center [133, 229] width 74 height 29
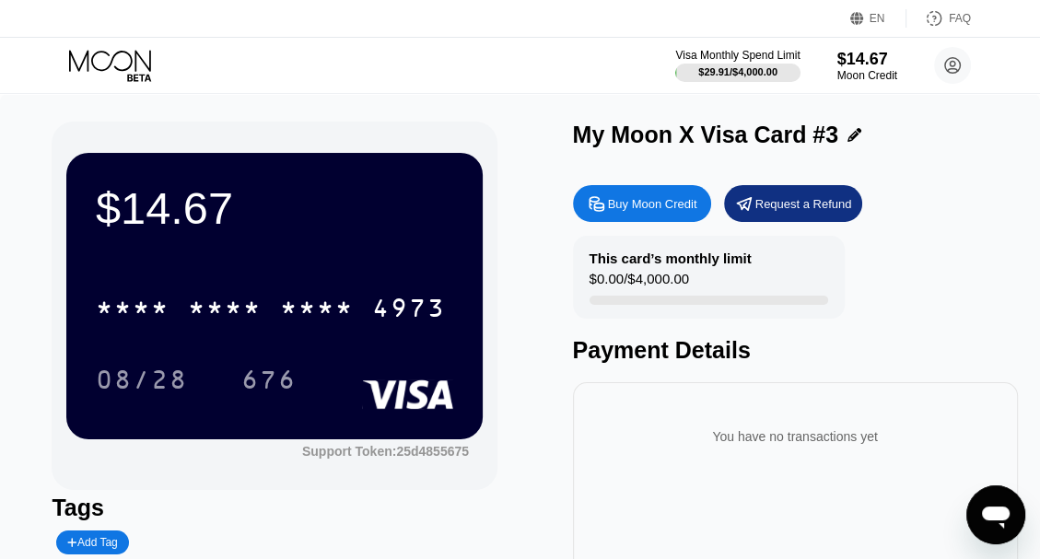
click at [280, 373] on div "676" at bounding box center [268, 381] width 55 height 29
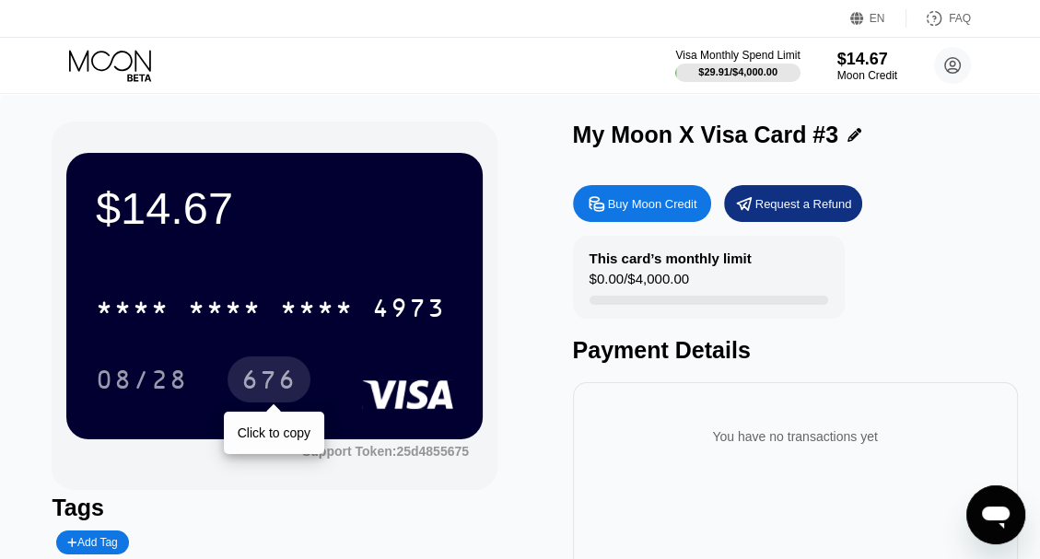
click at [106, 60] on icon at bounding box center [112, 66] width 86 height 32
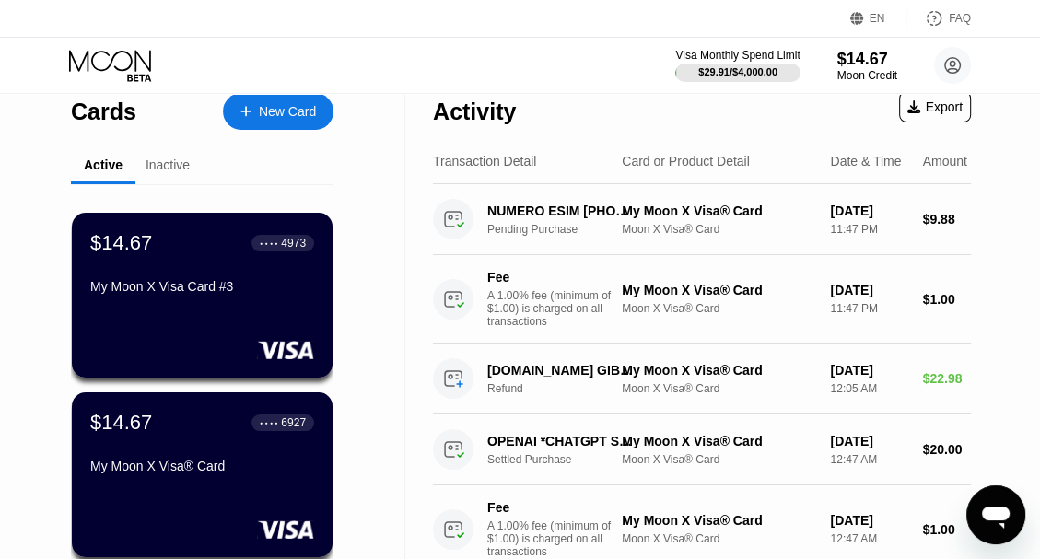
scroll to position [20, 0]
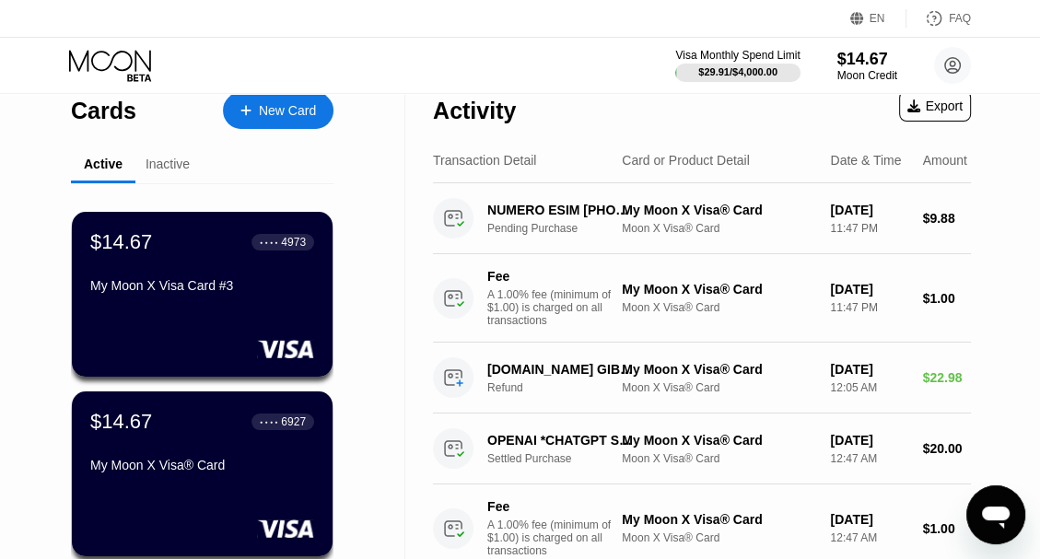
click at [542, 217] on div "NUMERO ESIM [PHONE_NUMBER] ES" at bounding box center [559, 210] width 145 height 15
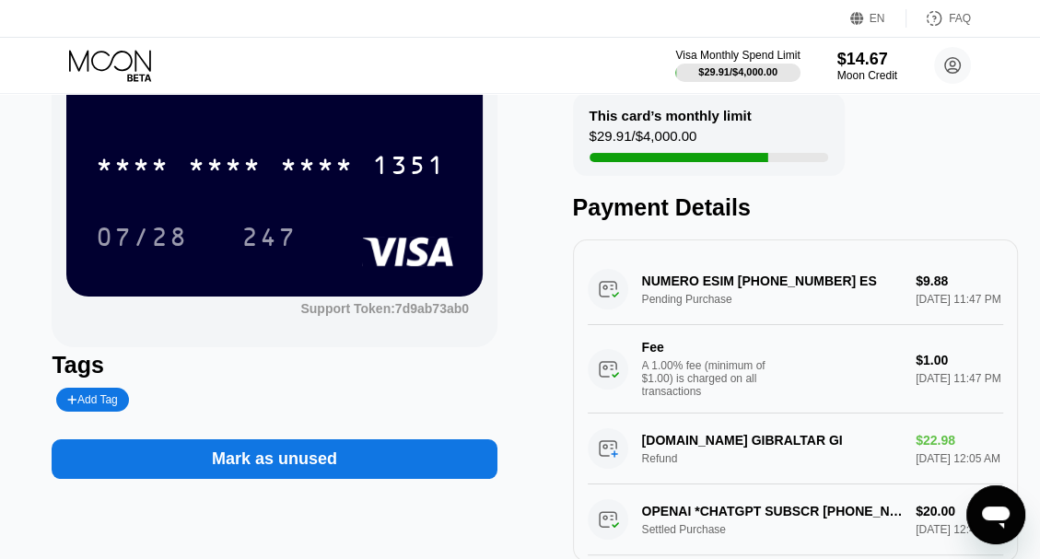
scroll to position [145, 0]
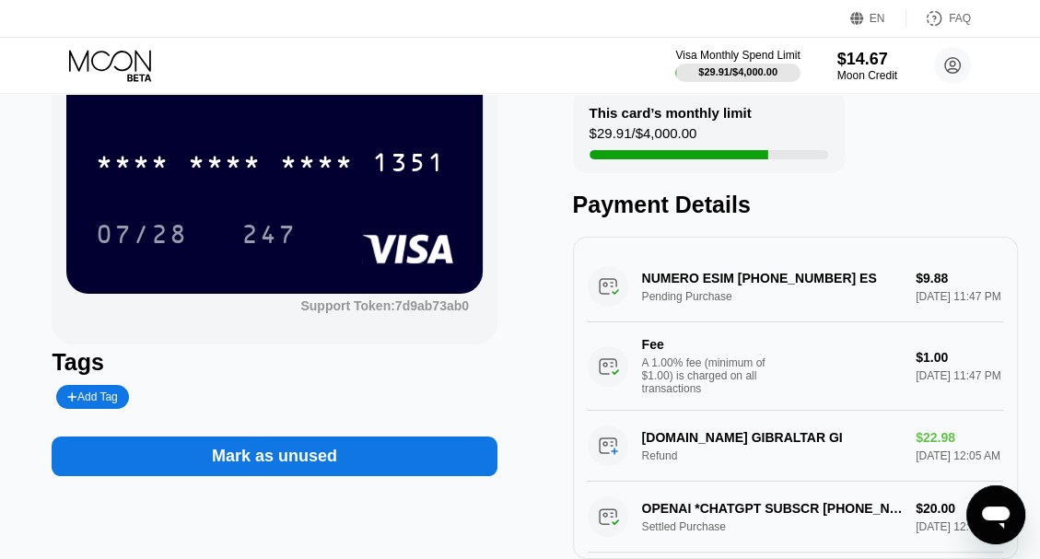
click at [931, 276] on div "NUMERO ESIM +13366662279 ES Pending Purchase $9.88 Sep 20, 2025 11:47 PM Fee A …" at bounding box center [794, 330] width 415 height 159
click at [936, 286] on div "NUMERO ESIM +13366662279 ES Pending Purchase $9.88 Sep 20, 2025 11:47 PM Fee A …" at bounding box center [794, 330] width 415 height 159
click at [796, 296] on div "NUMERO ESIM +13366662279 ES Pending Purchase $9.88 Sep 20, 2025 11:47 PM Fee A …" at bounding box center [794, 330] width 415 height 159
click at [796, 284] on div "NUMERO ESIM +13366662279 ES Pending Purchase $9.88 Sep 20, 2025 11:47 PM Fee A …" at bounding box center [794, 330] width 415 height 159
click at [854, 179] on div "This card’s monthly limit $29.91 / $4,000.00 Payment Details" at bounding box center [795, 154] width 445 height 128
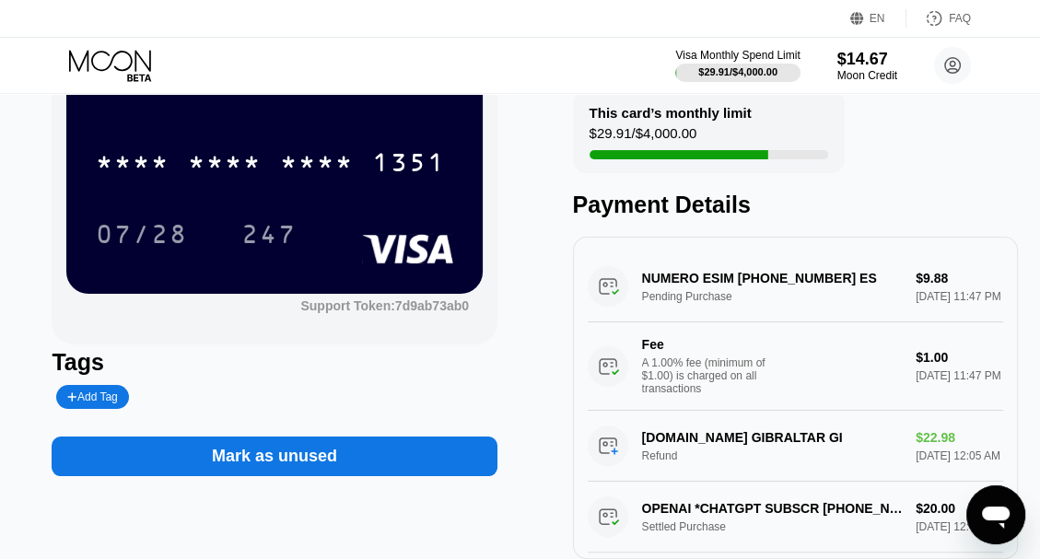
click at [974, 503] on div "Open messaging window" at bounding box center [995, 514] width 55 height 55
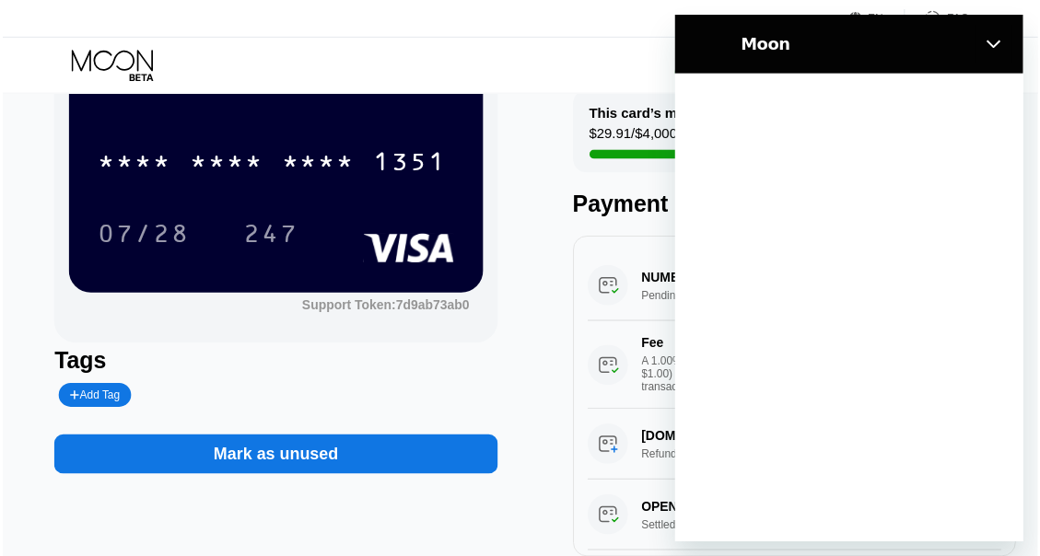
scroll to position [0, 0]
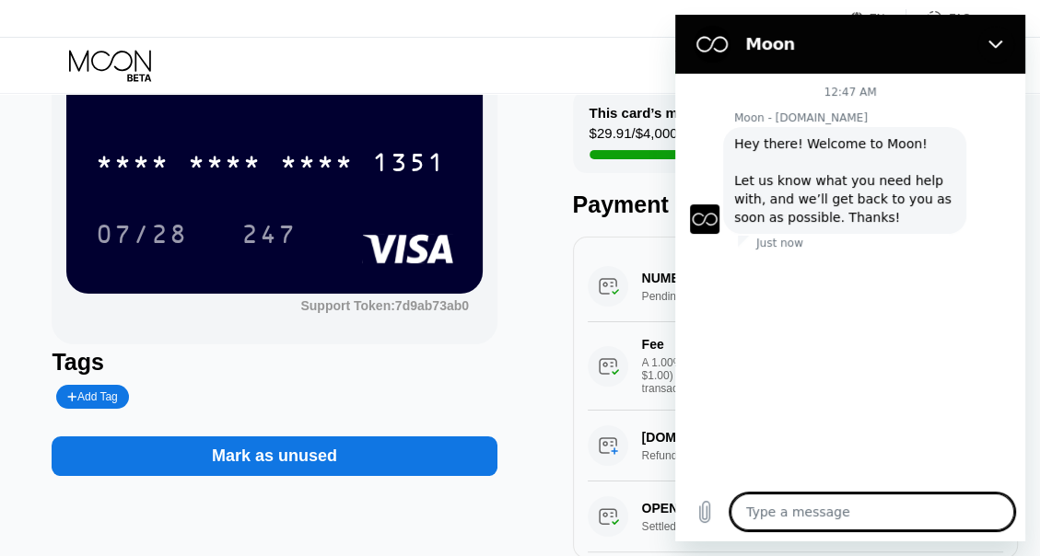
type textarea "x"
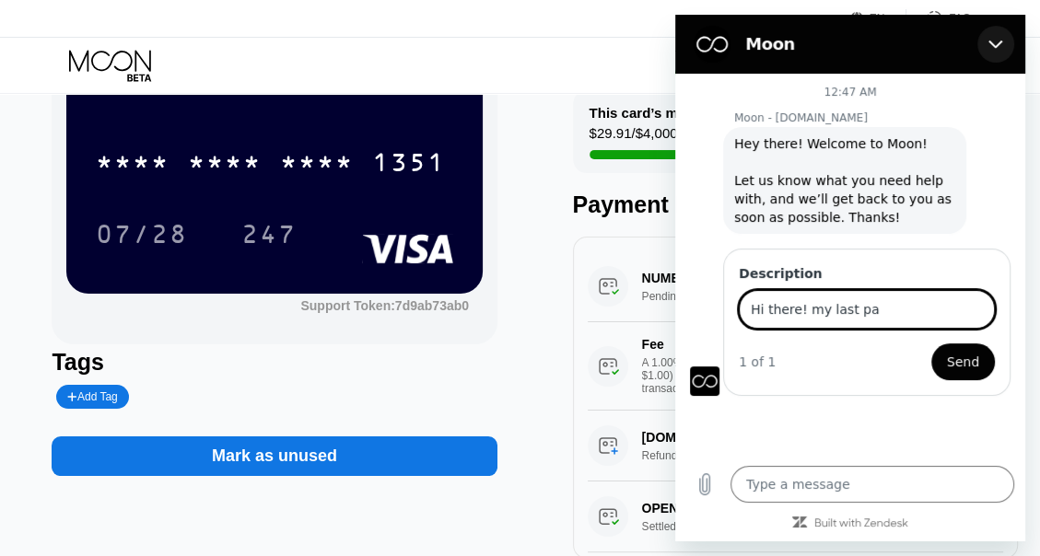
type input "Hi there! my last pa"
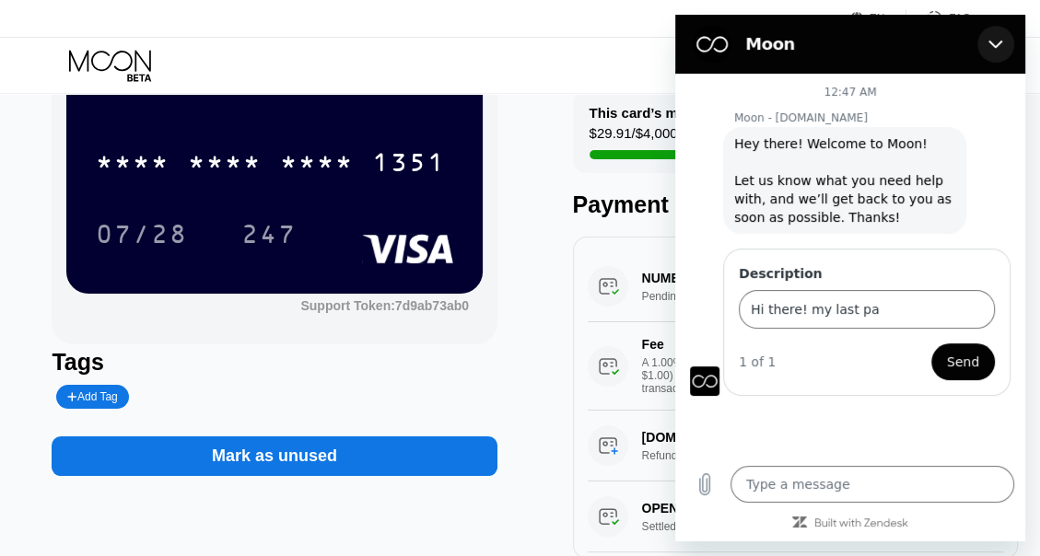
click at [994, 57] on button "Close" at bounding box center [995, 44] width 37 height 37
type textarea "x"
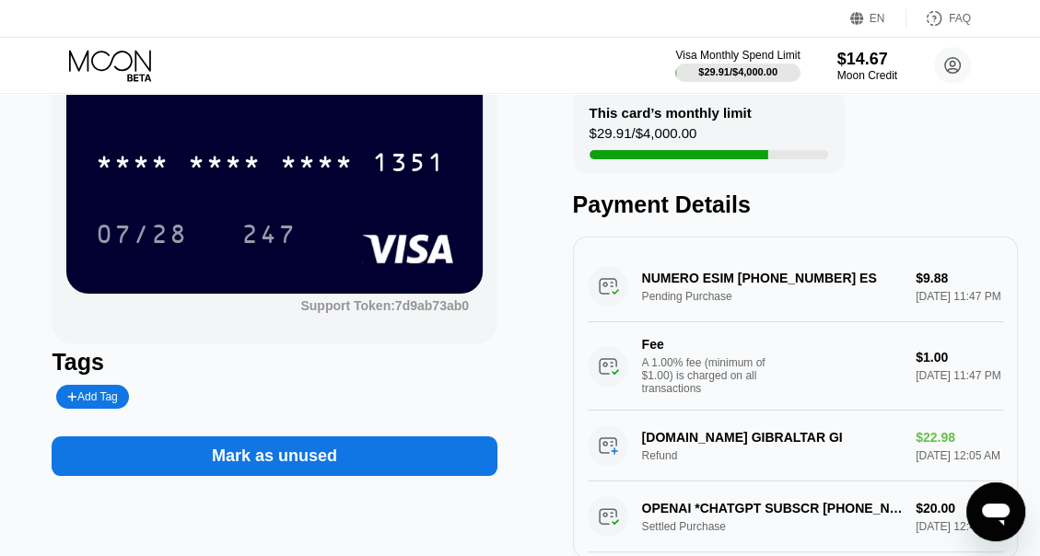
click at [822, 284] on div "NUMERO ESIM +13366662279 ES Pending Purchase $9.88 Sep 20, 2025 11:47 PM Fee A …" at bounding box center [794, 330] width 415 height 159
click at [681, 300] on div "NUMERO ESIM +13366662279 ES Pending Purchase $9.88 Sep 20, 2025 11:47 PM Fee A …" at bounding box center [794, 330] width 415 height 159
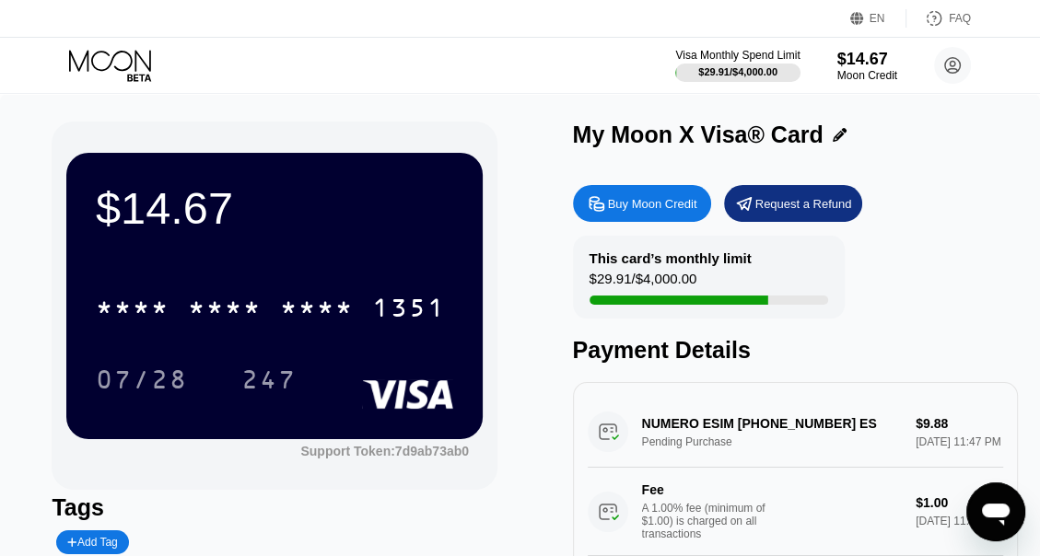
click at [608, 440] on div "NUMERO ESIM +13366662279 ES Pending Purchase $9.88 Sep 20, 2025 11:47 PM Fee A …" at bounding box center [794, 476] width 415 height 159
click at [691, 447] on div "NUMERO ESIM +13366662279 ES Pending Purchase $9.88 Sep 20, 2025 11:47 PM Fee A …" at bounding box center [794, 476] width 415 height 159
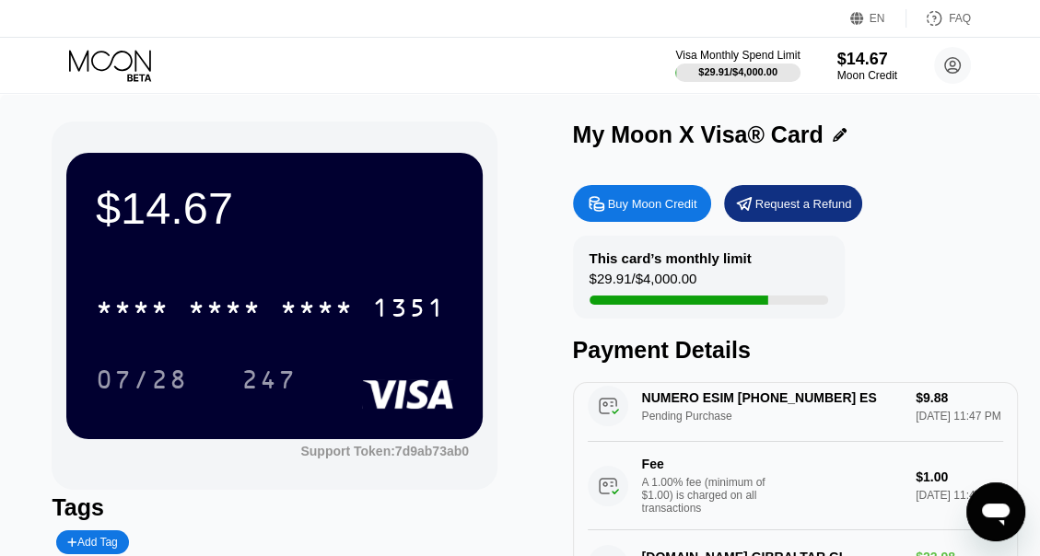
scroll to position [22, 0]
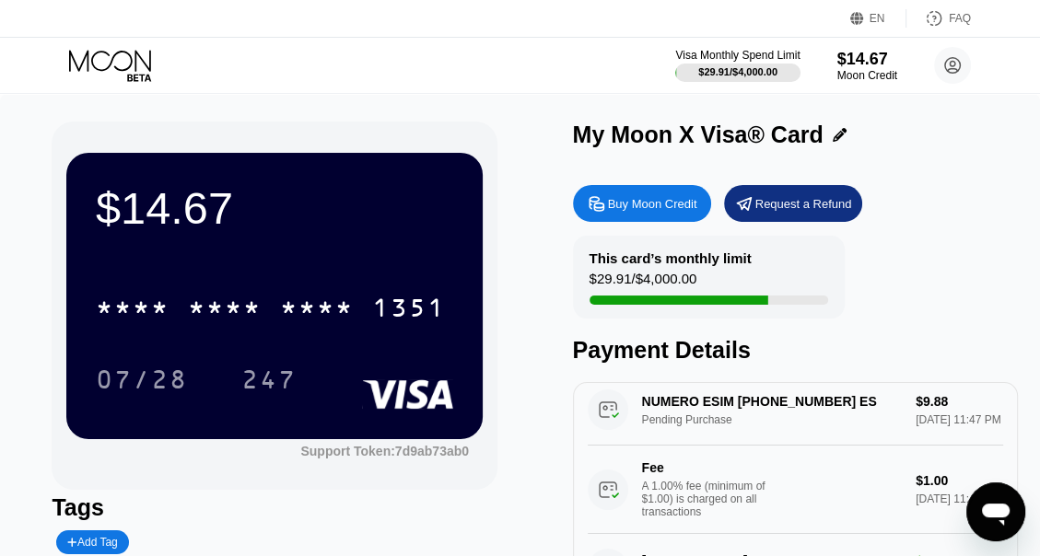
click at [407, 204] on div "$14.67" at bounding box center [274, 208] width 357 height 52
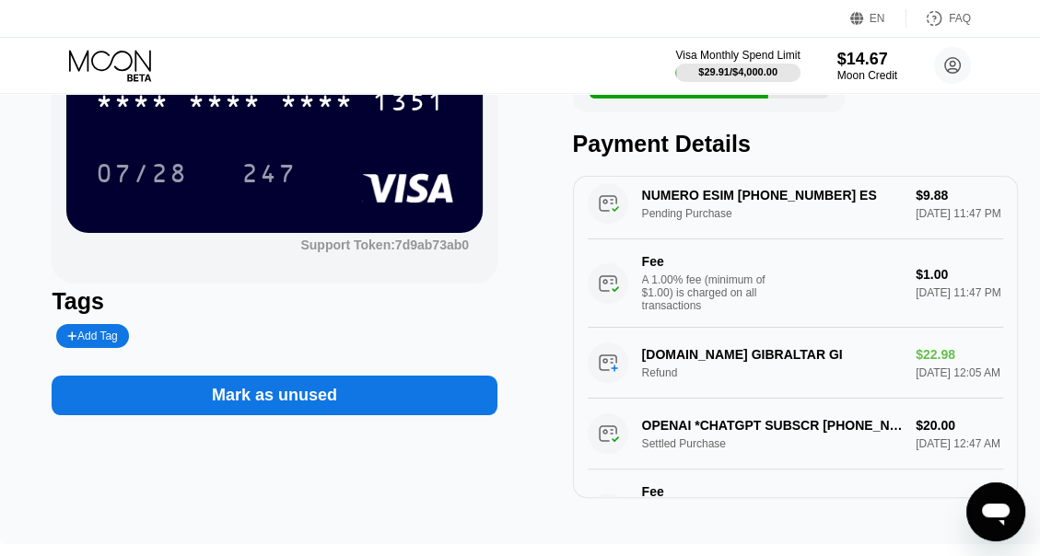
scroll to position [0, 0]
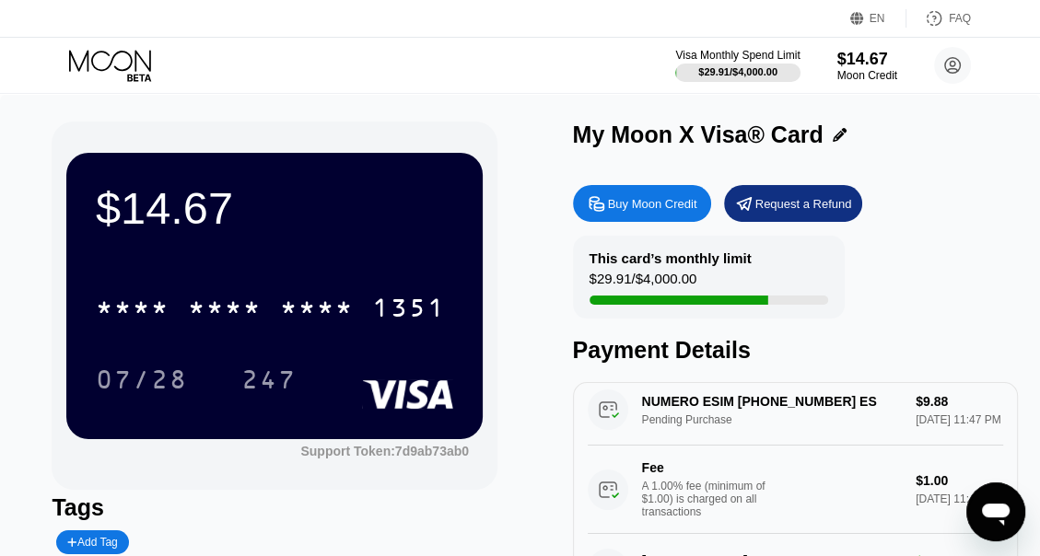
click at [419, 132] on div "$14.67 * * * * * * * * * * * * 1351 07/28 247 Support Token: 7d9ab73ab0" at bounding box center [274, 306] width 445 height 368
click at [848, 72] on div "Moon Credit" at bounding box center [867, 75] width 62 height 13
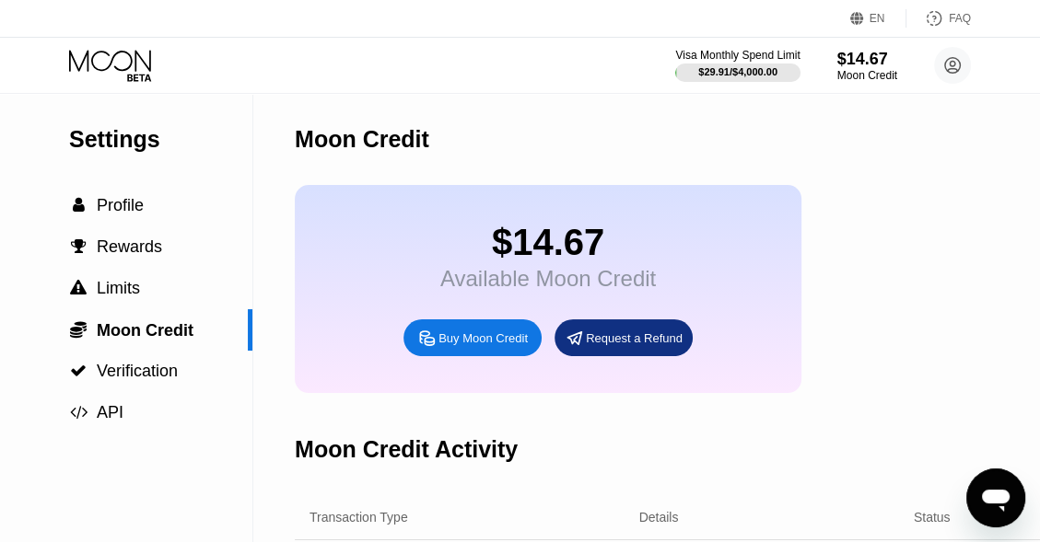
click at [945, 74] on circle at bounding box center [952, 65] width 37 height 37
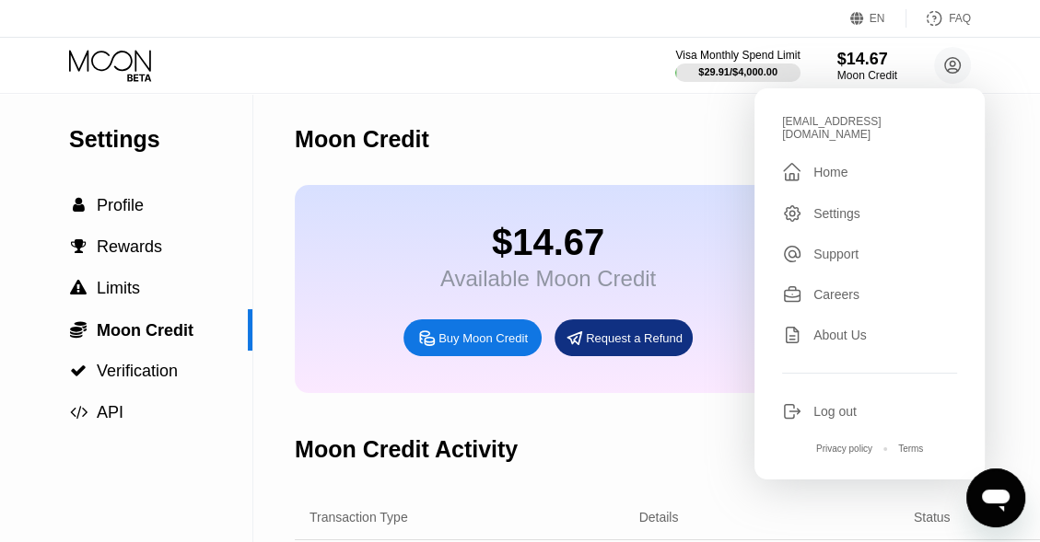
click at [853, 161] on div " Home" at bounding box center [869, 172] width 175 height 22
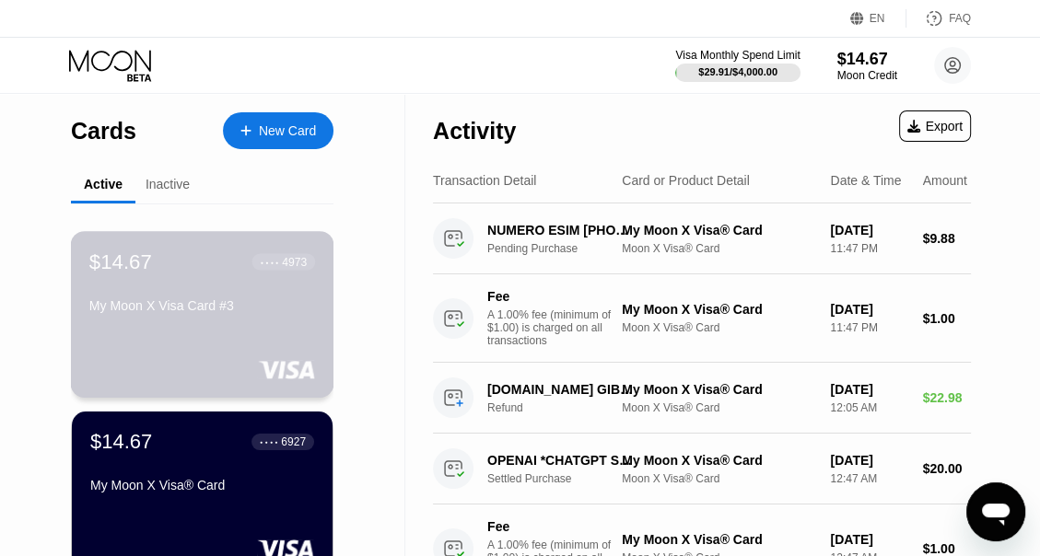
click at [222, 297] on div "$14.67 ● ● ● ● 4973 My Moon X Visa Card #3" at bounding box center [202, 285] width 226 height 71
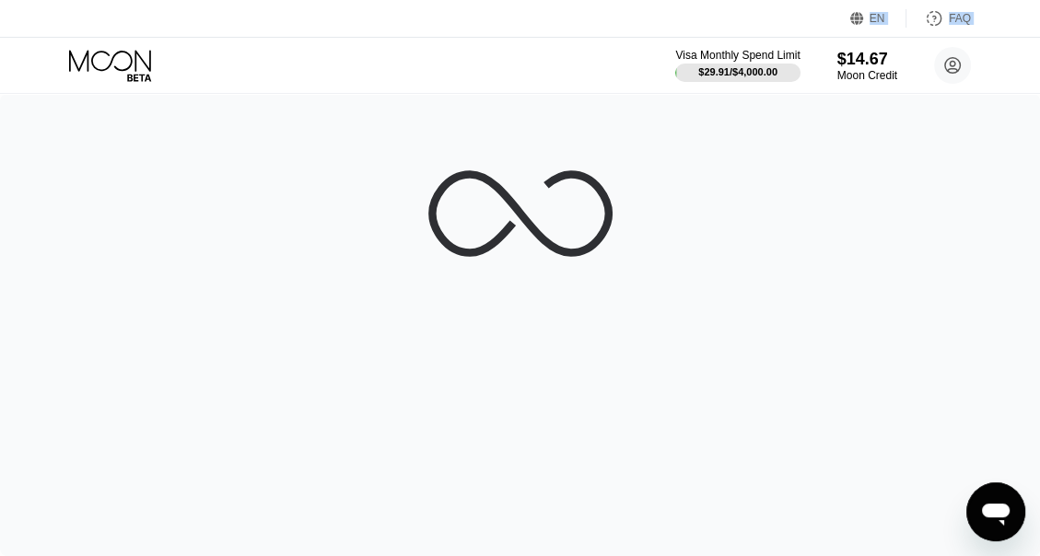
drag, startPoint x: 208, startPoint y: 70, endPoint x: 90, endPoint y: 6, distance: 134.3
click at [90, 6] on div "EN Language Select an item Save FAQ Visa Monthly Spend Limit $29.91 / $4,000.00…" at bounding box center [520, 47] width 1040 height 94
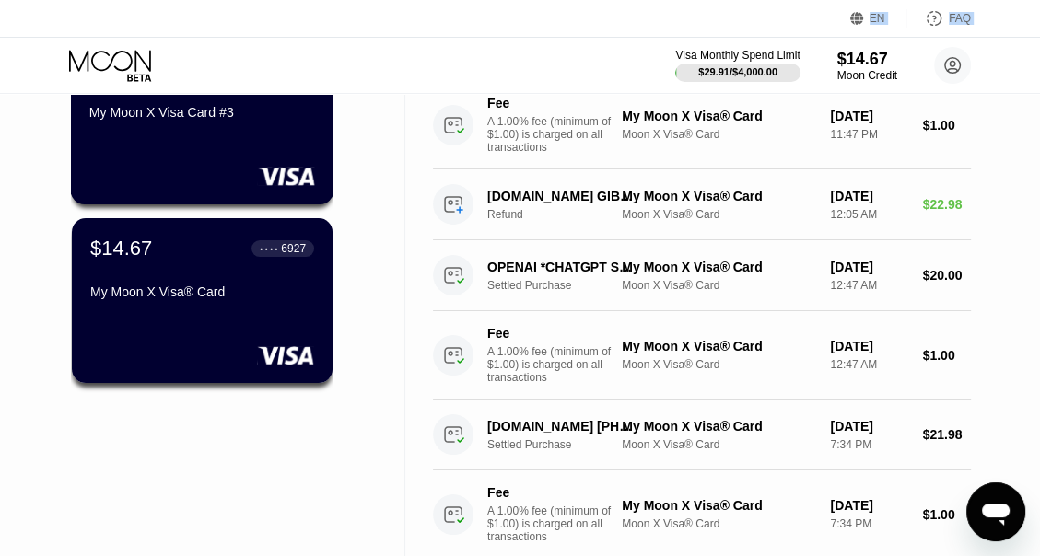
scroll to position [202, 0]
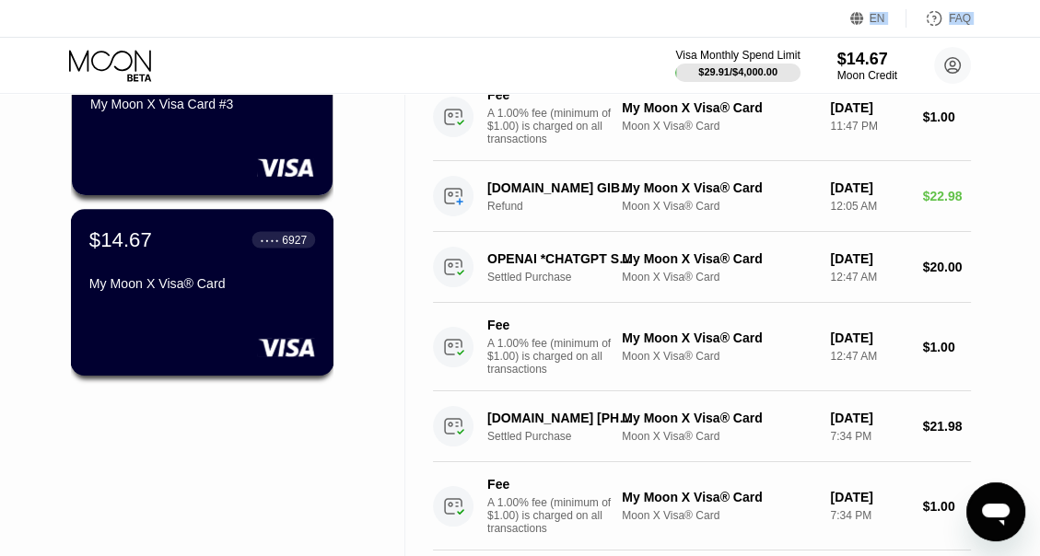
drag, startPoint x: 287, startPoint y: 300, endPoint x: 99, endPoint y: 503, distance: 276.3
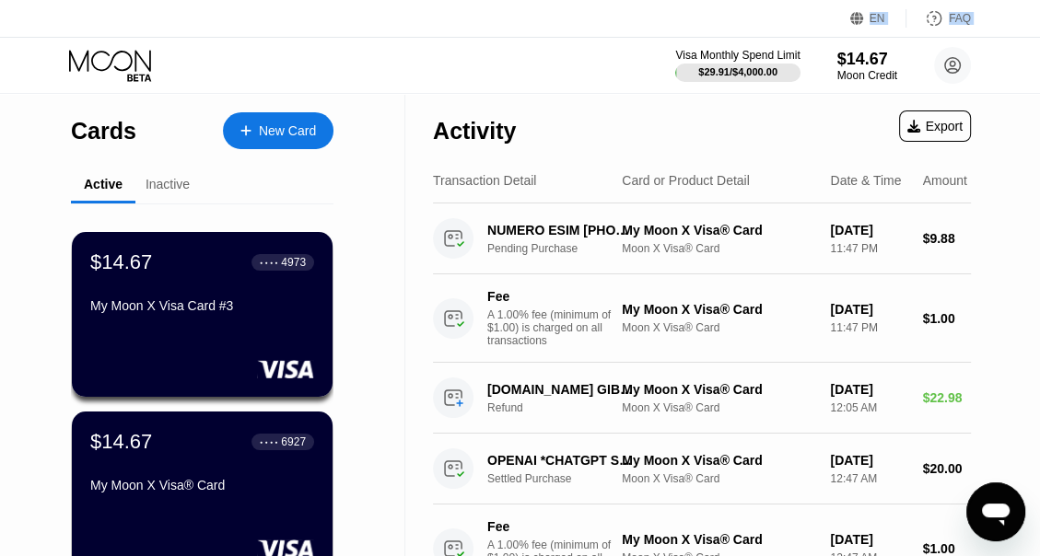
click at [158, 190] on div "Inactive" at bounding box center [167, 184] width 44 height 15
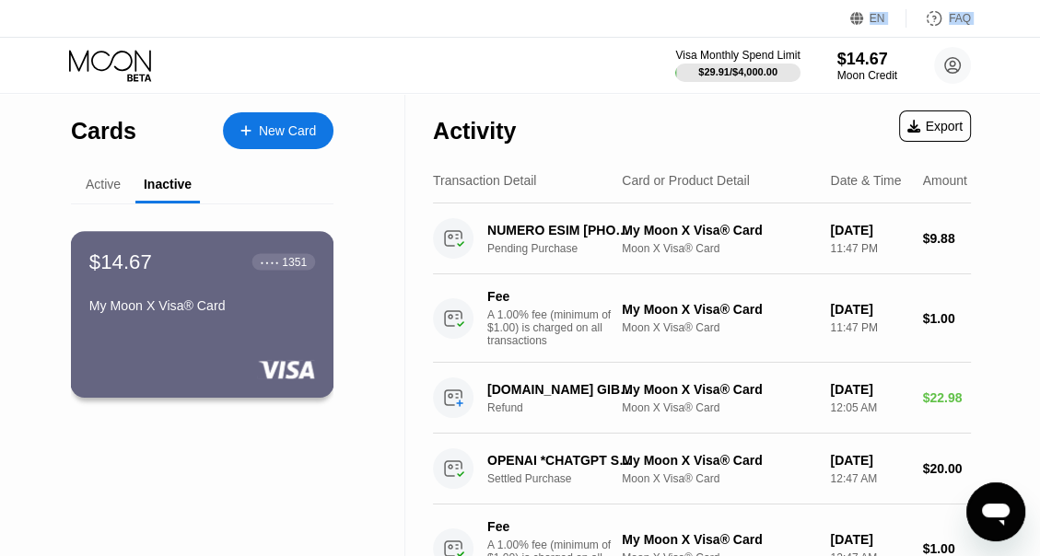
click at [281, 285] on div "$14.67 ● ● ● ● 1351 My Moon X Visa® Card" at bounding box center [202, 285] width 226 height 71
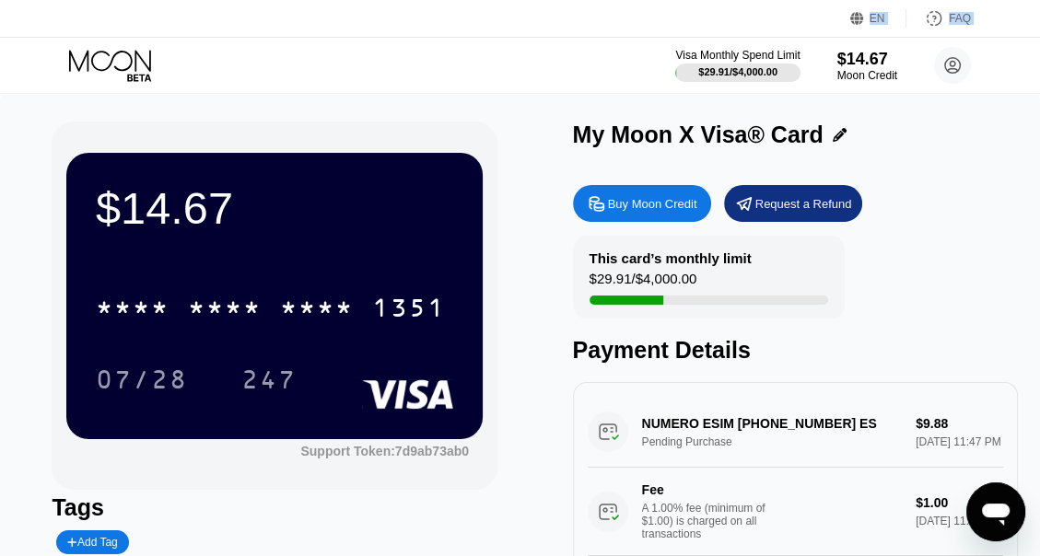
click at [1012, 15] on div "EN Language Select an item Save FAQ" at bounding box center [520, 19] width 1040 height 38
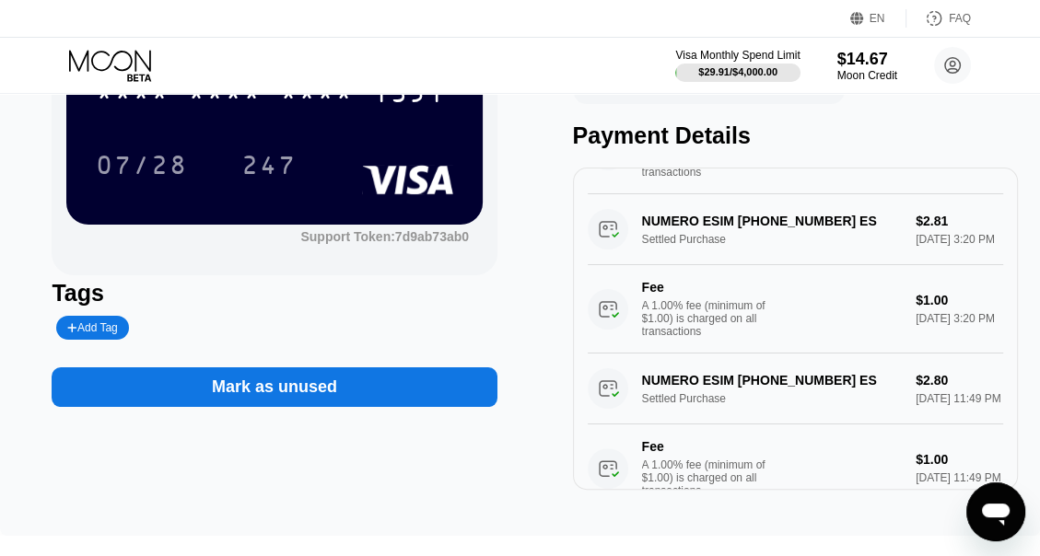
scroll to position [766, 0]
click at [65, 323] on div "Add Tag" at bounding box center [92, 328] width 72 height 24
click at [237, 328] on icon at bounding box center [242, 327] width 11 height 11
click at [217, 332] on div "Add Tag" at bounding box center [260, 328] width 416 height 24
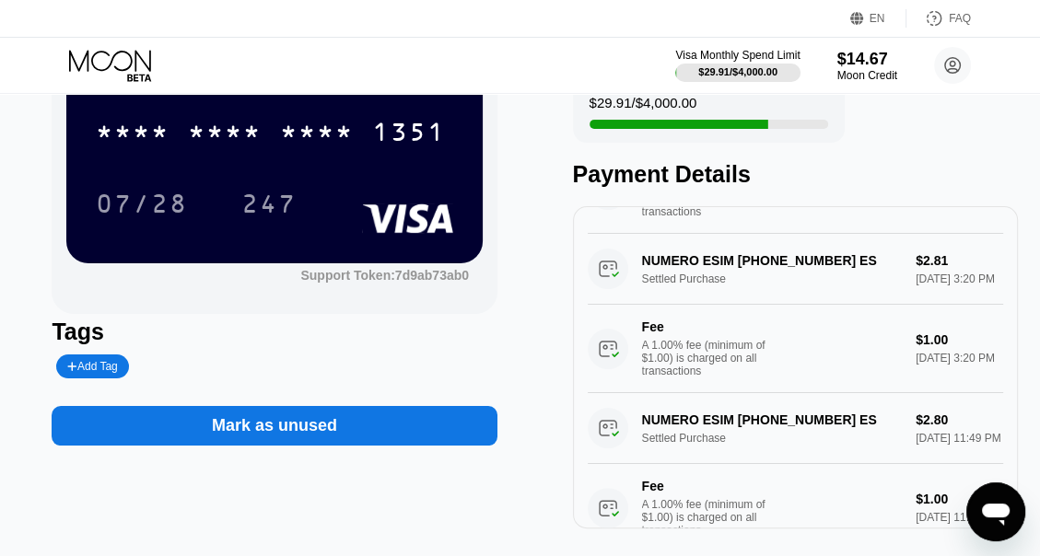
scroll to position [177, 0]
